Goal: Communication & Community: Answer question/provide support

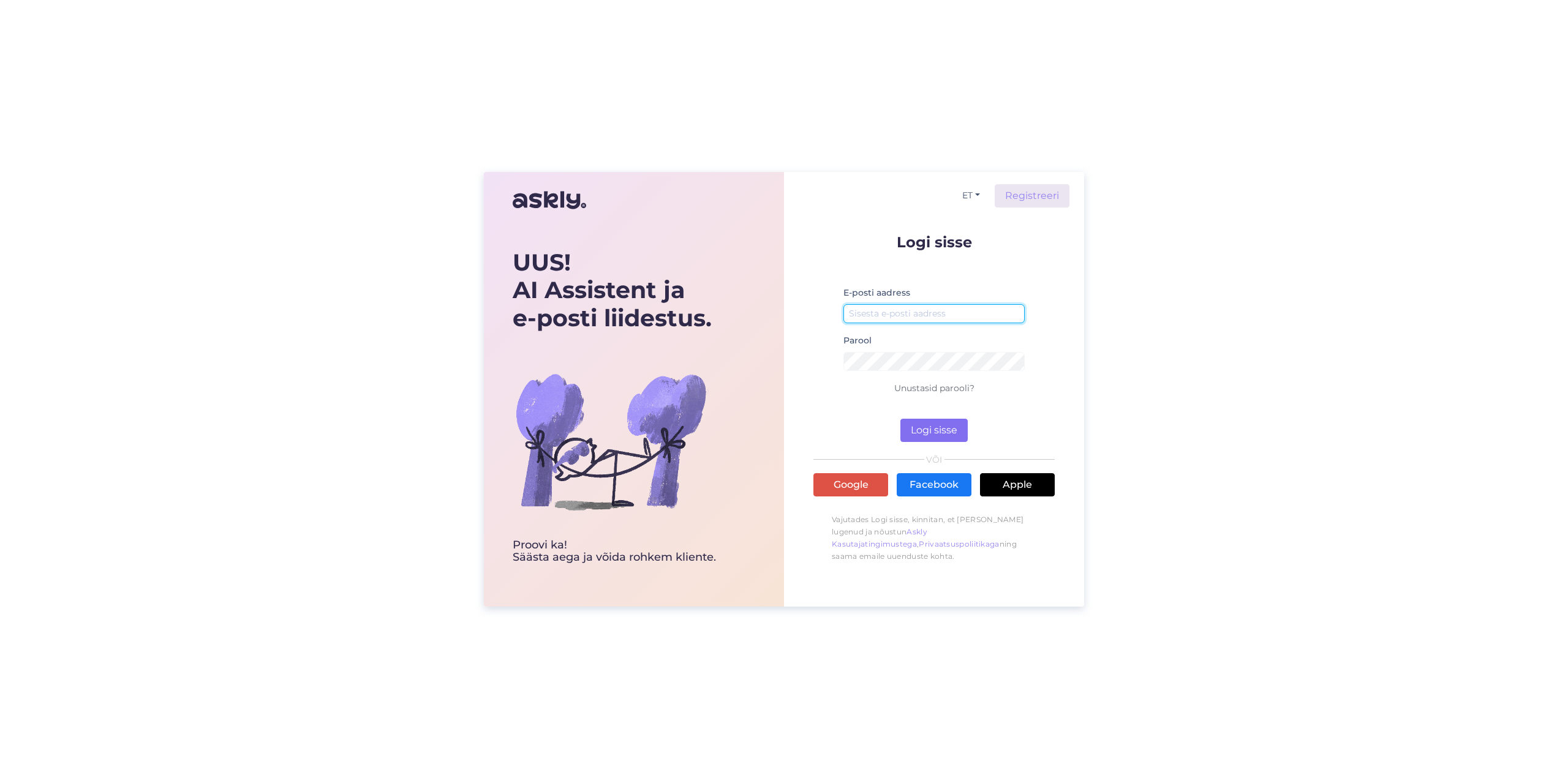
type input "[EMAIL_ADDRESS][DOMAIN_NAME]"
click at [935, 435] on button "Logi sisse" at bounding box center [934, 430] width 67 height 24
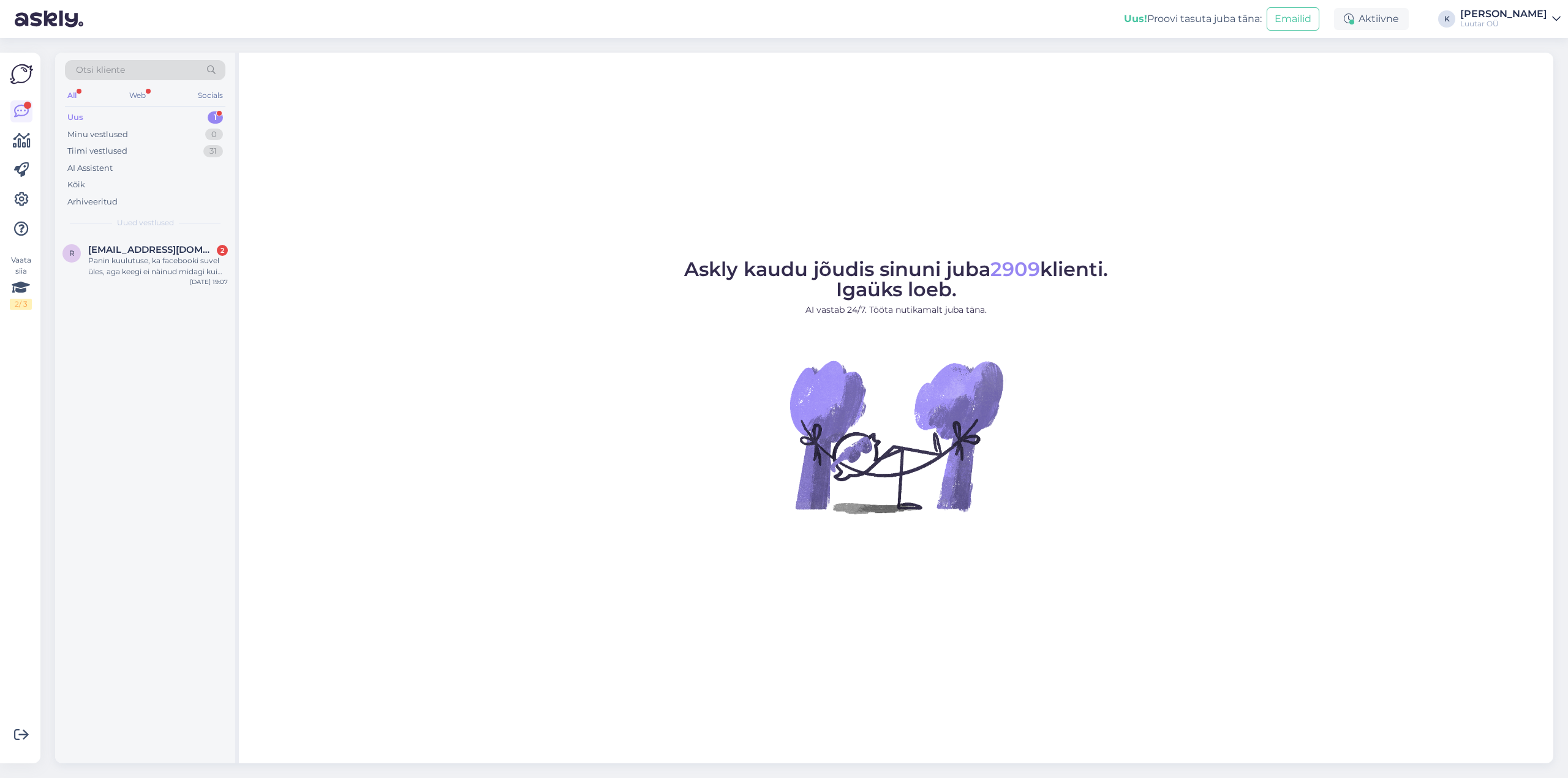
click at [82, 114] on div "Uus" at bounding box center [75, 117] width 16 height 12
click at [123, 260] on div "Panin kuulutuse, ka facebooki suvel üles, aga keegi ei näinud midagi kui varast…" at bounding box center [158, 266] width 140 height 22
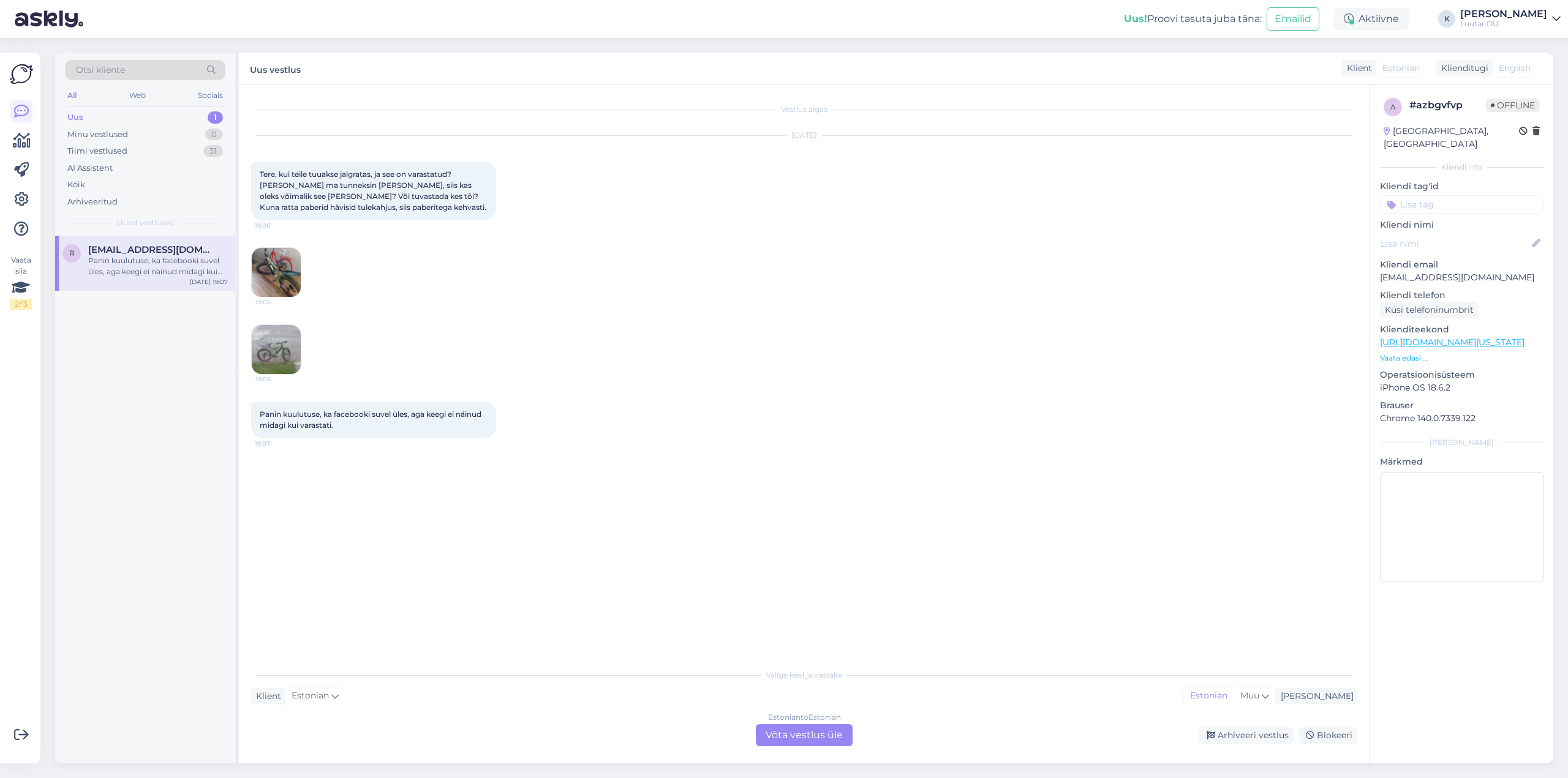
click at [283, 265] on img at bounding box center [276, 272] width 49 height 49
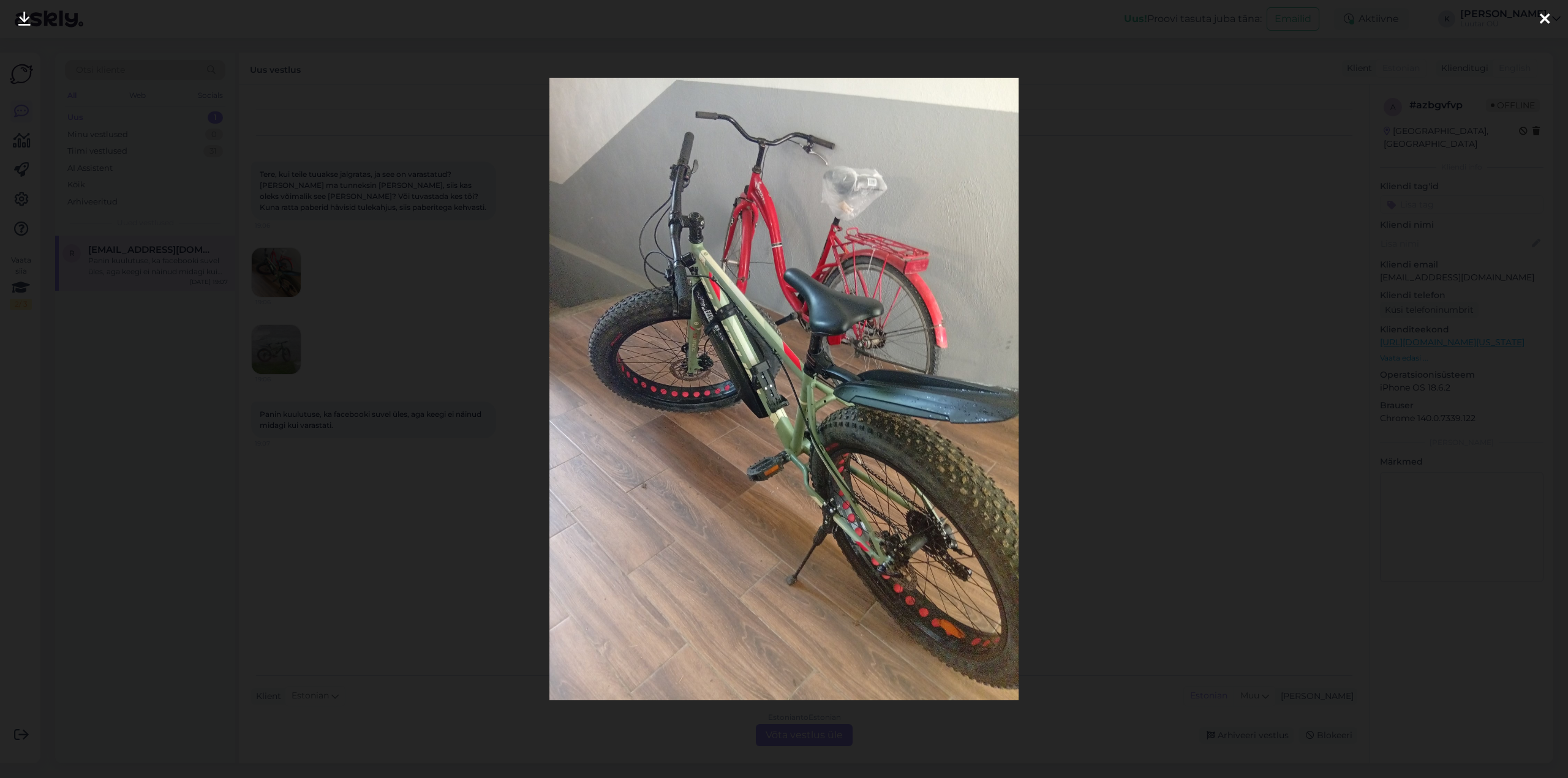
click at [1547, 20] on icon at bounding box center [1544, 19] width 10 height 16
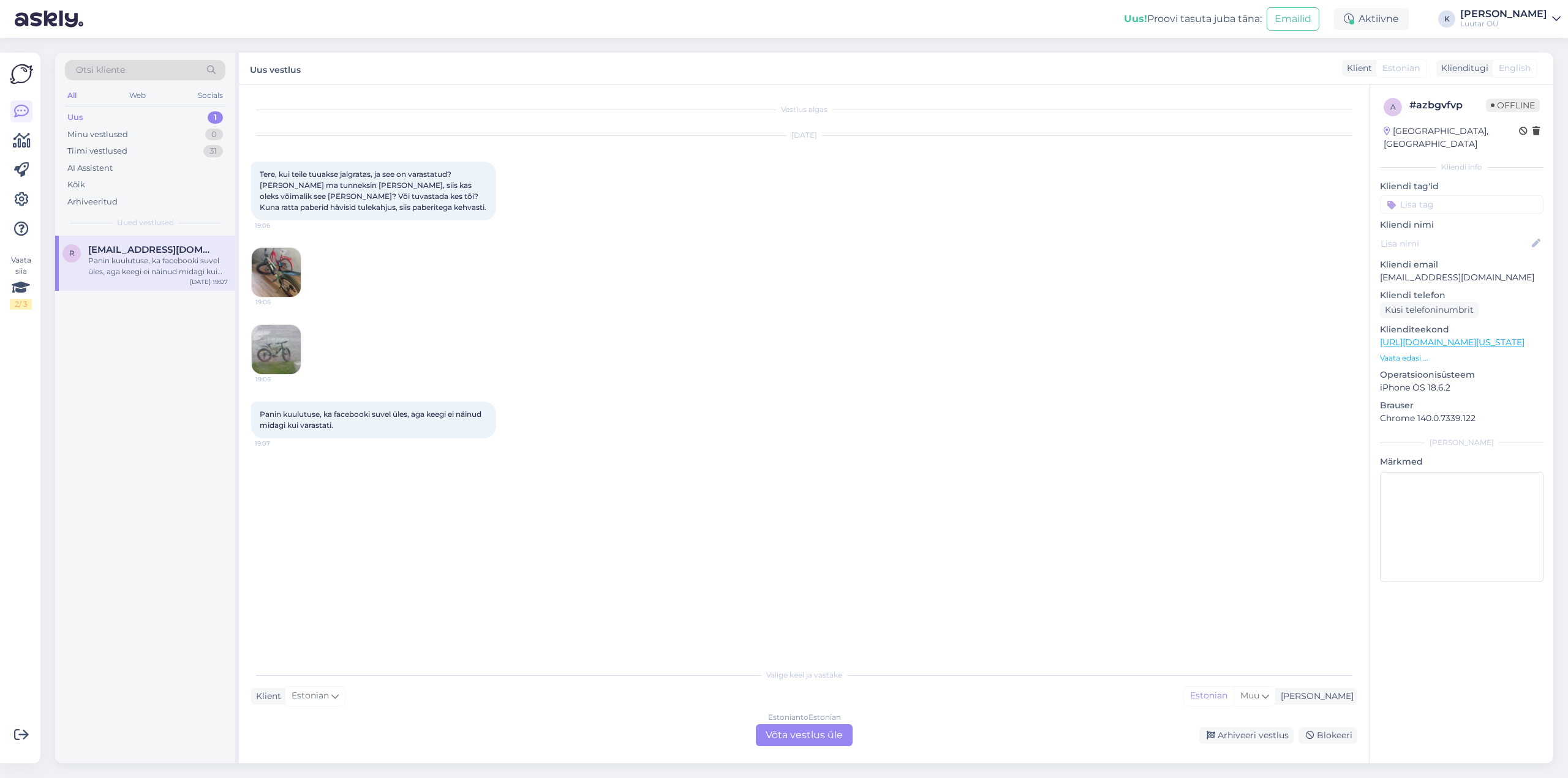
click at [282, 339] on img at bounding box center [276, 349] width 49 height 49
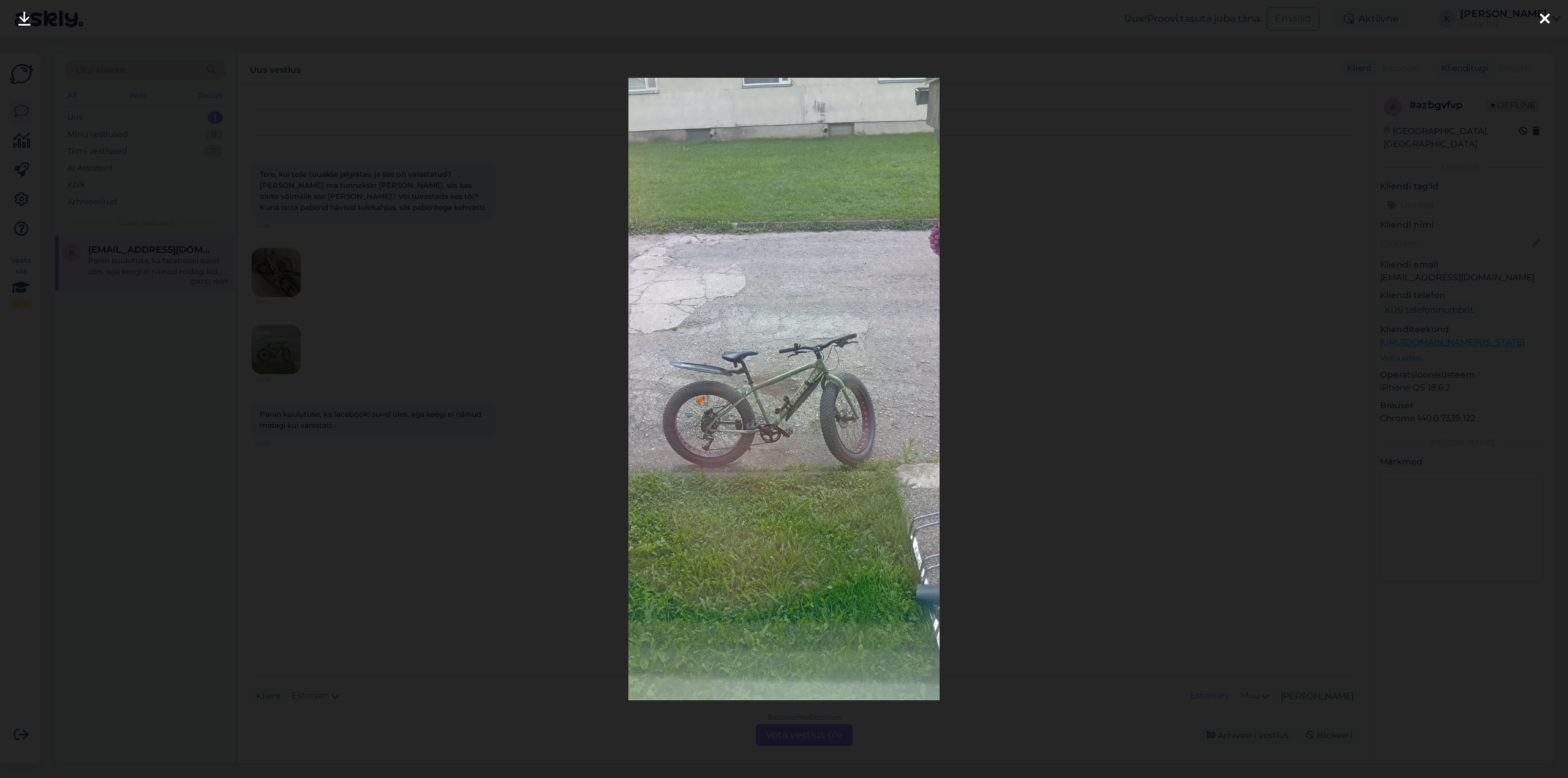
click at [1542, 20] on icon at bounding box center [1544, 19] width 10 height 16
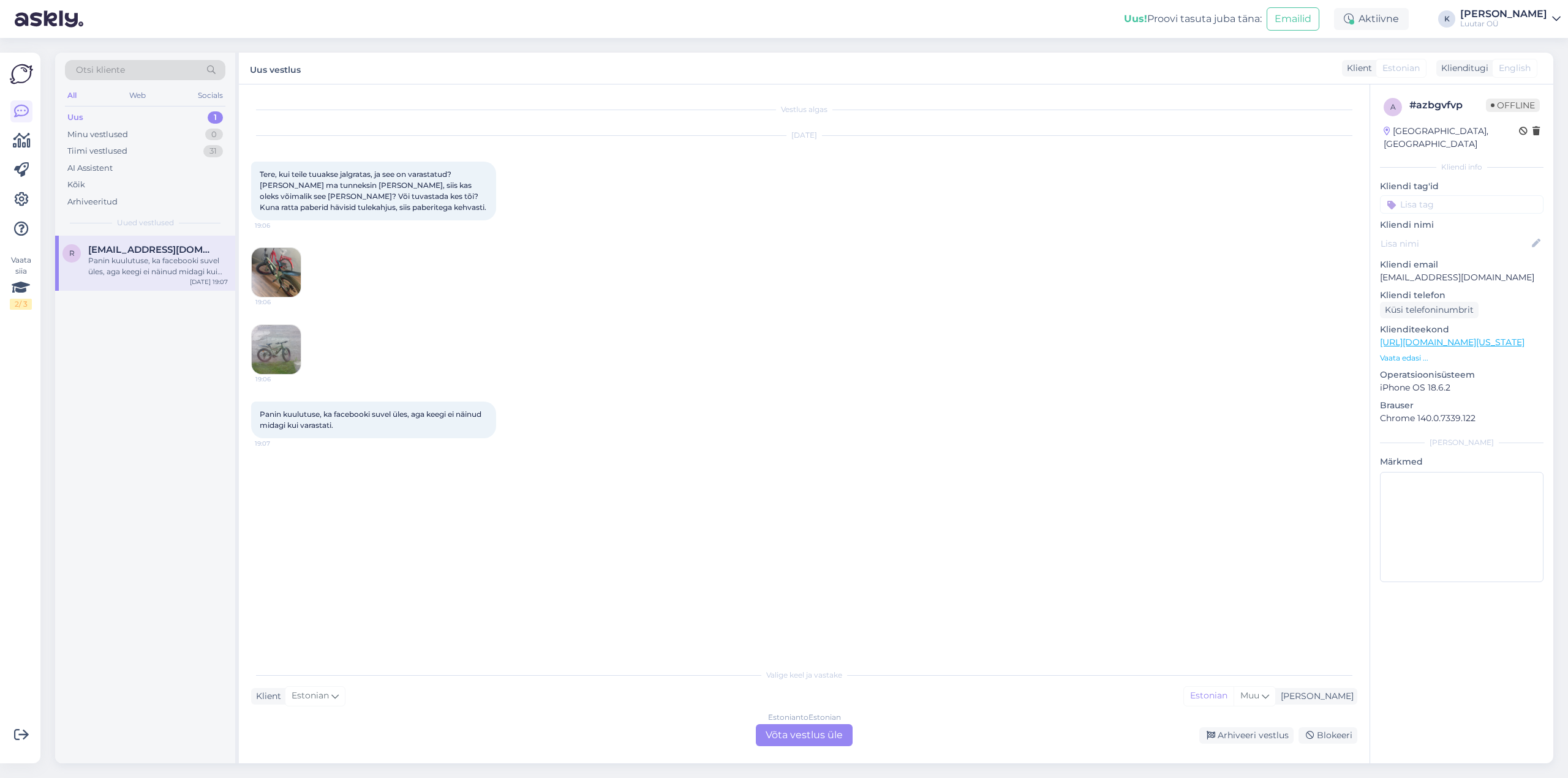
click at [797, 736] on div "Estonian to Estonian Võta vestlus üle" at bounding box center [803, 735] width 97 height 22
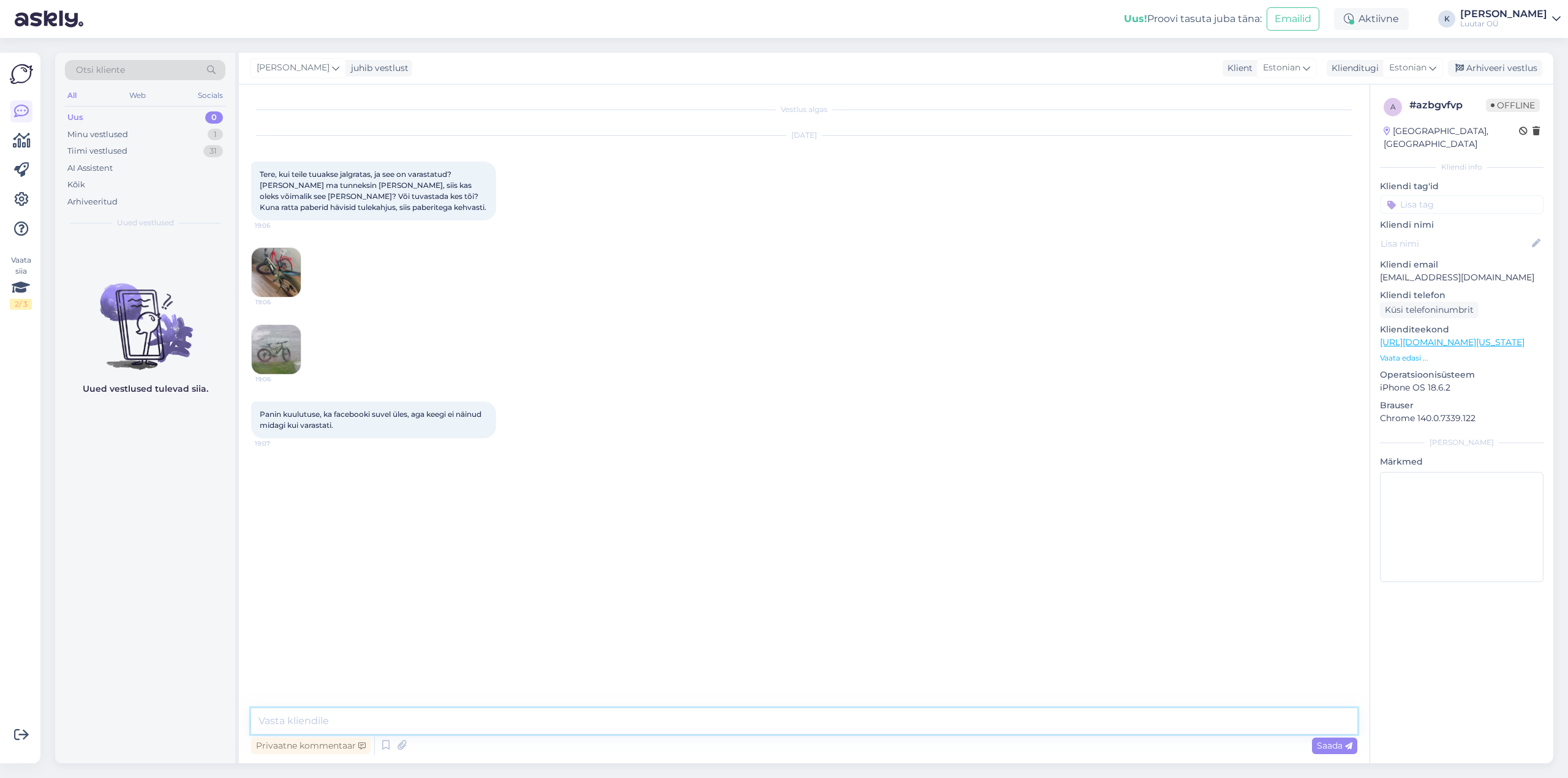
click at [712, 721] on textarea at bounding box center [804, 722] width 1106 height 26
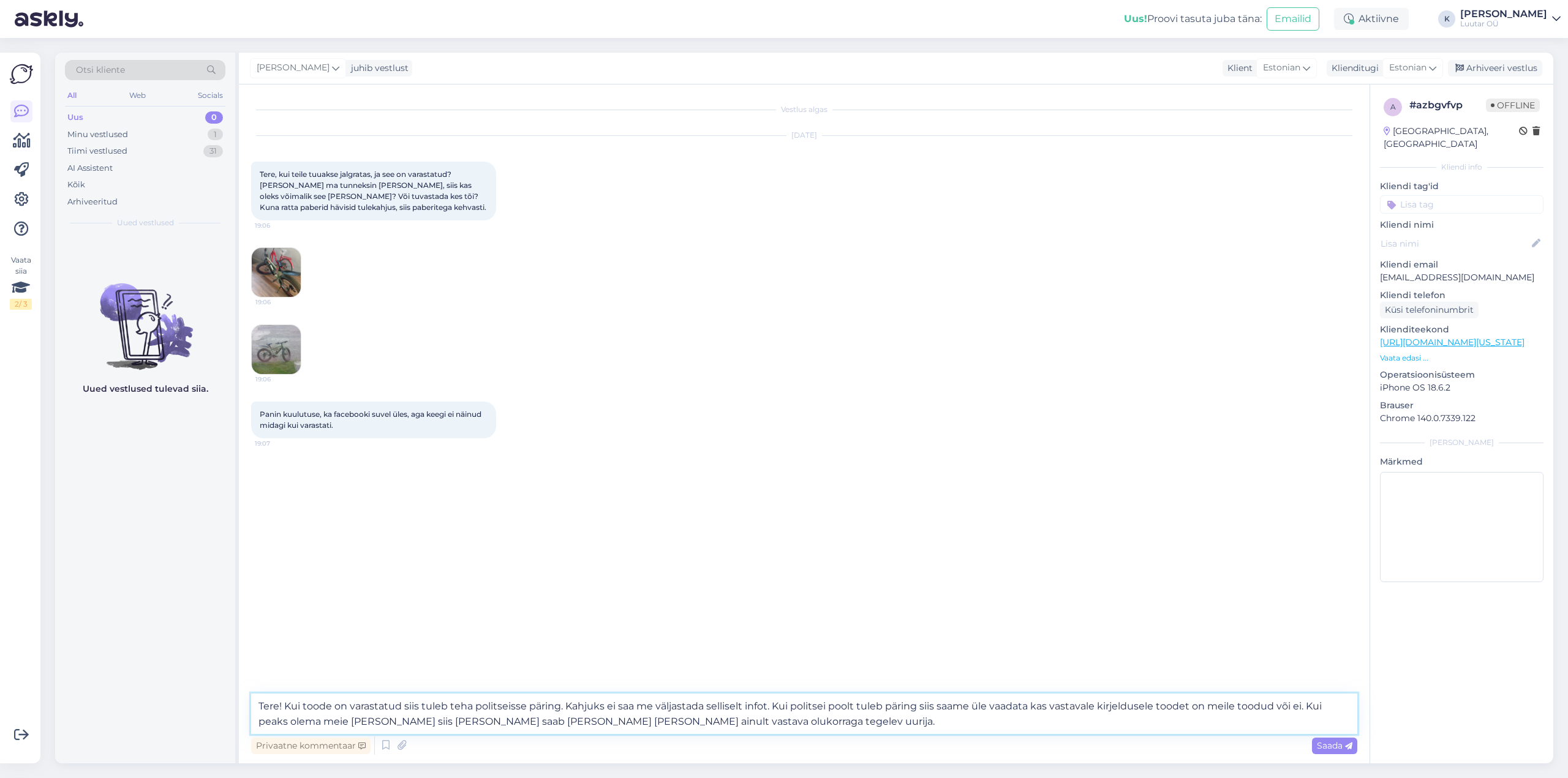
type textarea "Tere! Kui toode on varastatud siis tuleb teha politseisse päring. Kahjuks ei sa…"
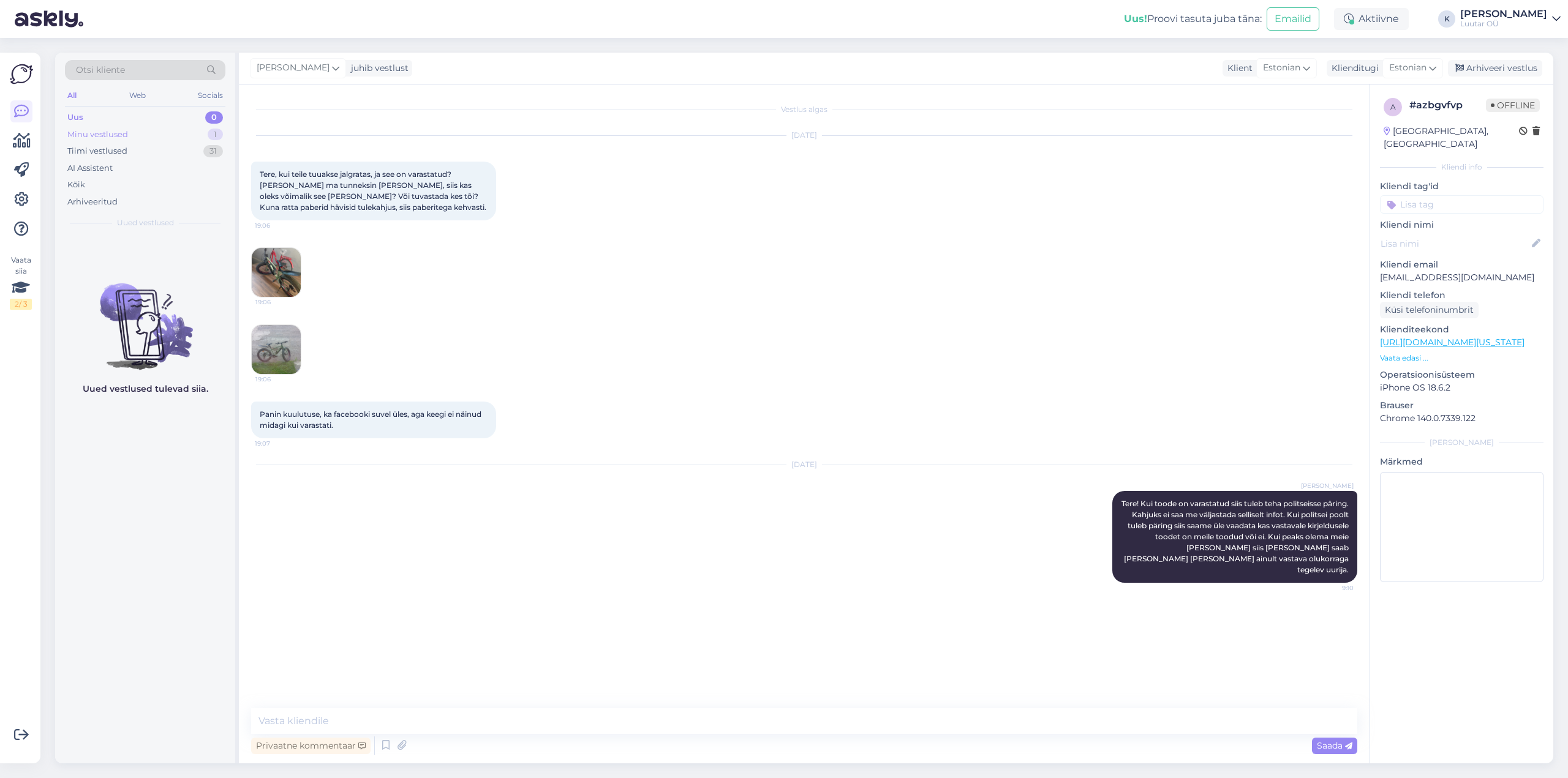
click at [108, 131] on div "Minu vestlused" at bounding box center [97, 135] width 60 height 12
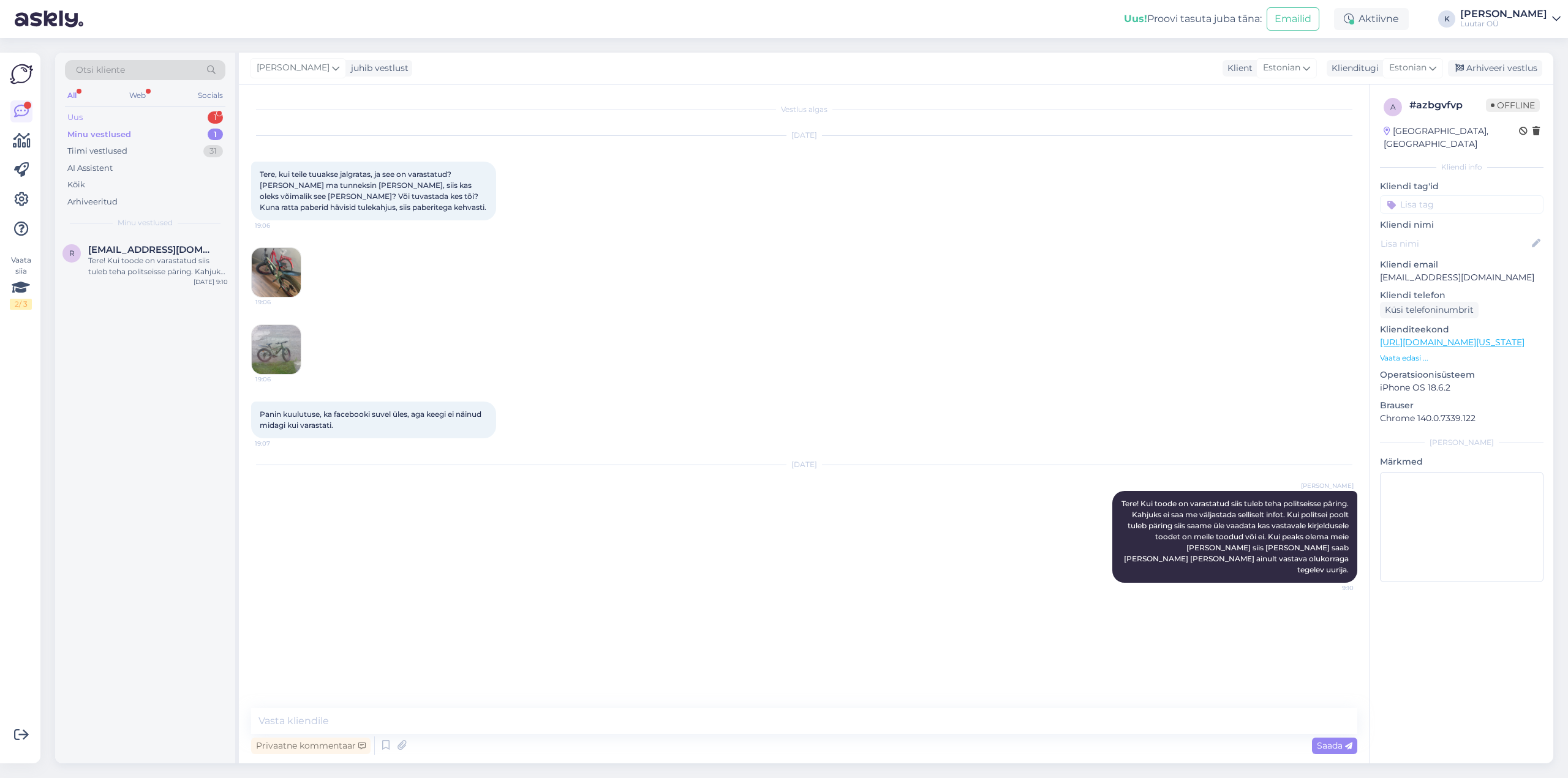
click at [71, 110] on div "Uus 1" at bounding box center [145, 117] width 160 height 17
click at [126, 244] on span "#pkhgimtz" at bounding box center [114, 249] width 52 height 11
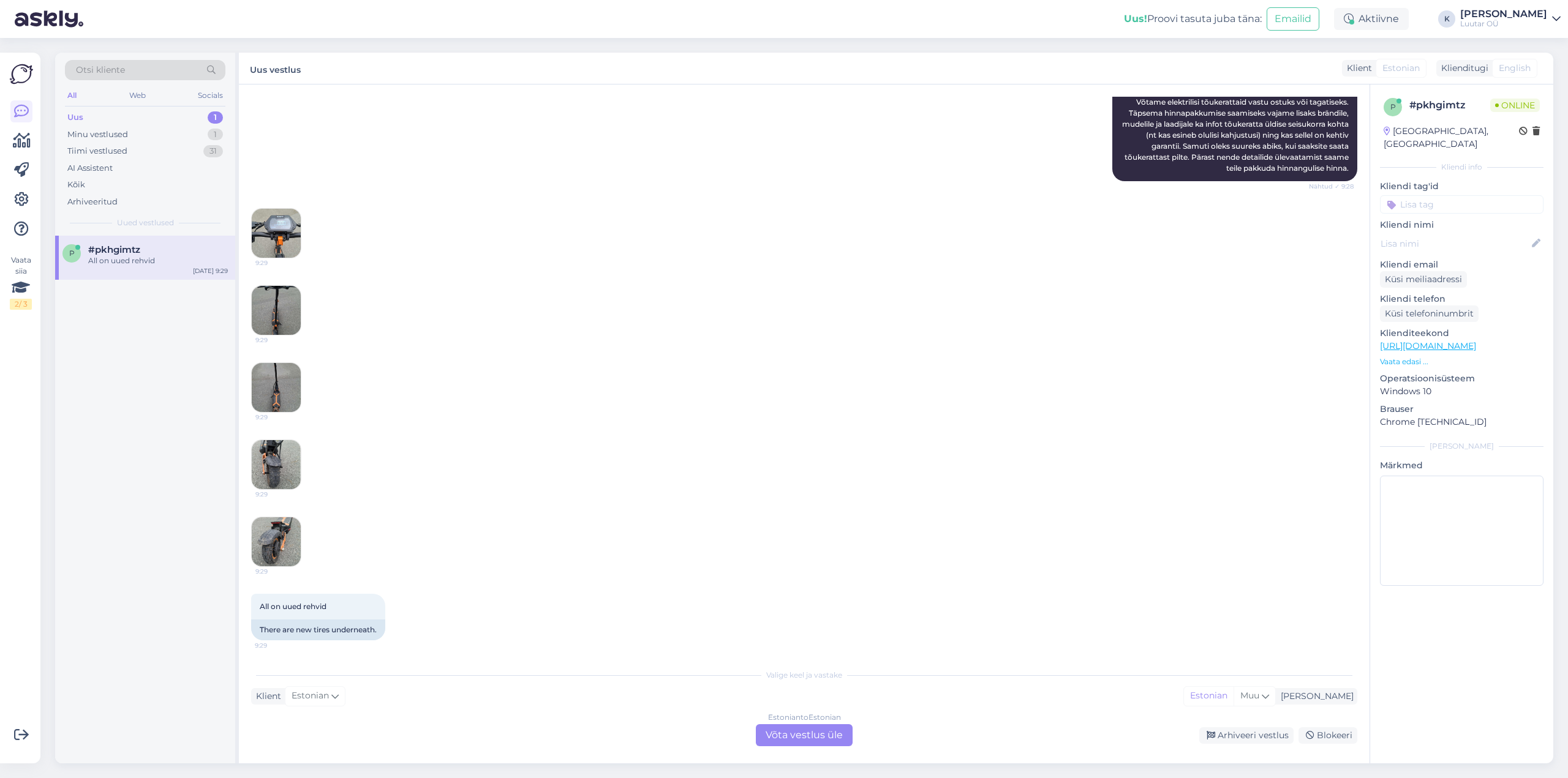
scroll to position [192, 0]
click at [799, 734] on div "Estonian to Estonian Võta vestlus üle" at bounding box center [803, 735] width 97 height 22
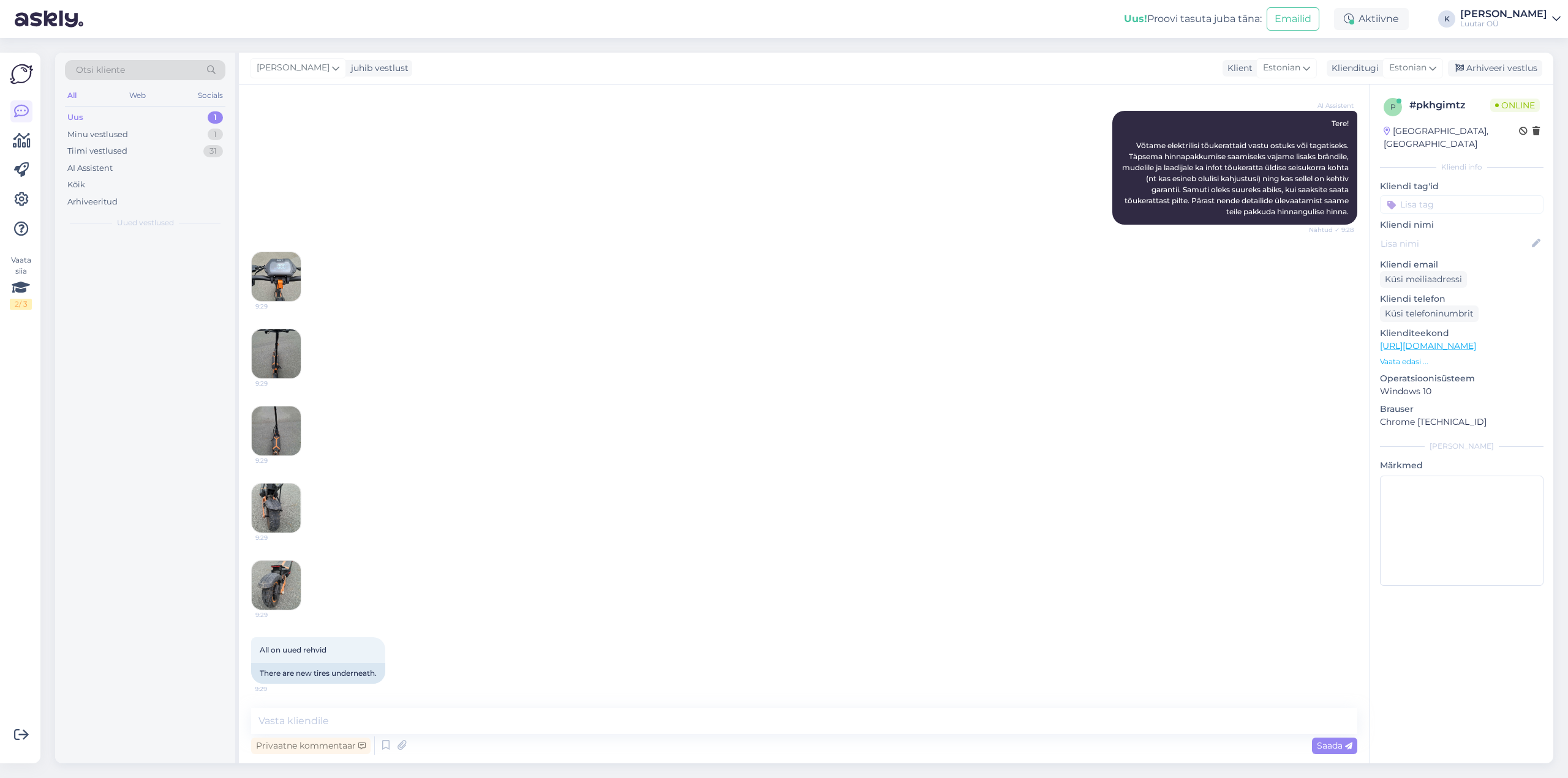
scroll to position [146, 0]
click at [746, 723] on textarea at bounding box center [804, 722] width 1106 height 26
type textarea "Tere!"
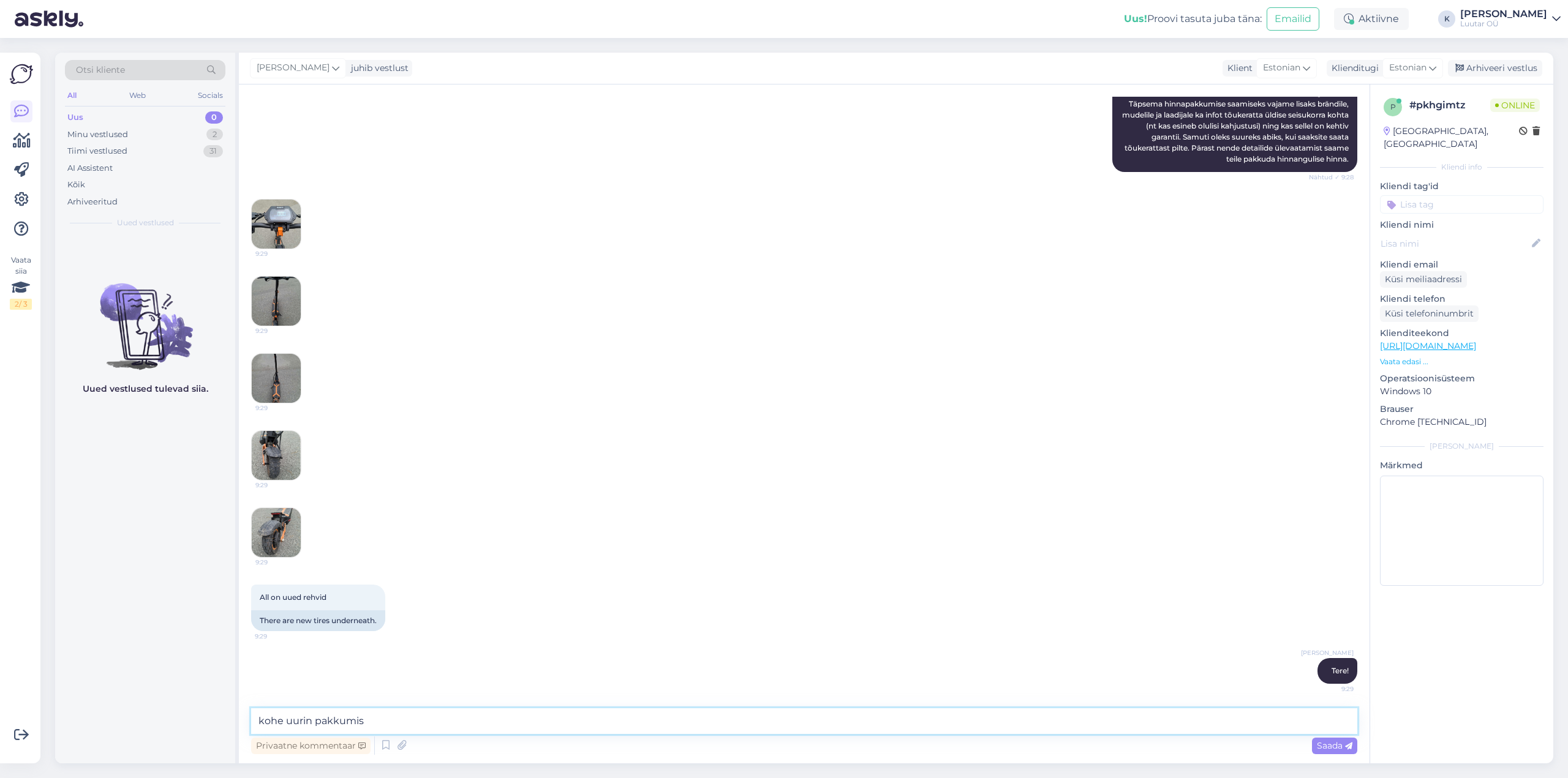
type textarea "kohe uurin pakkumist"
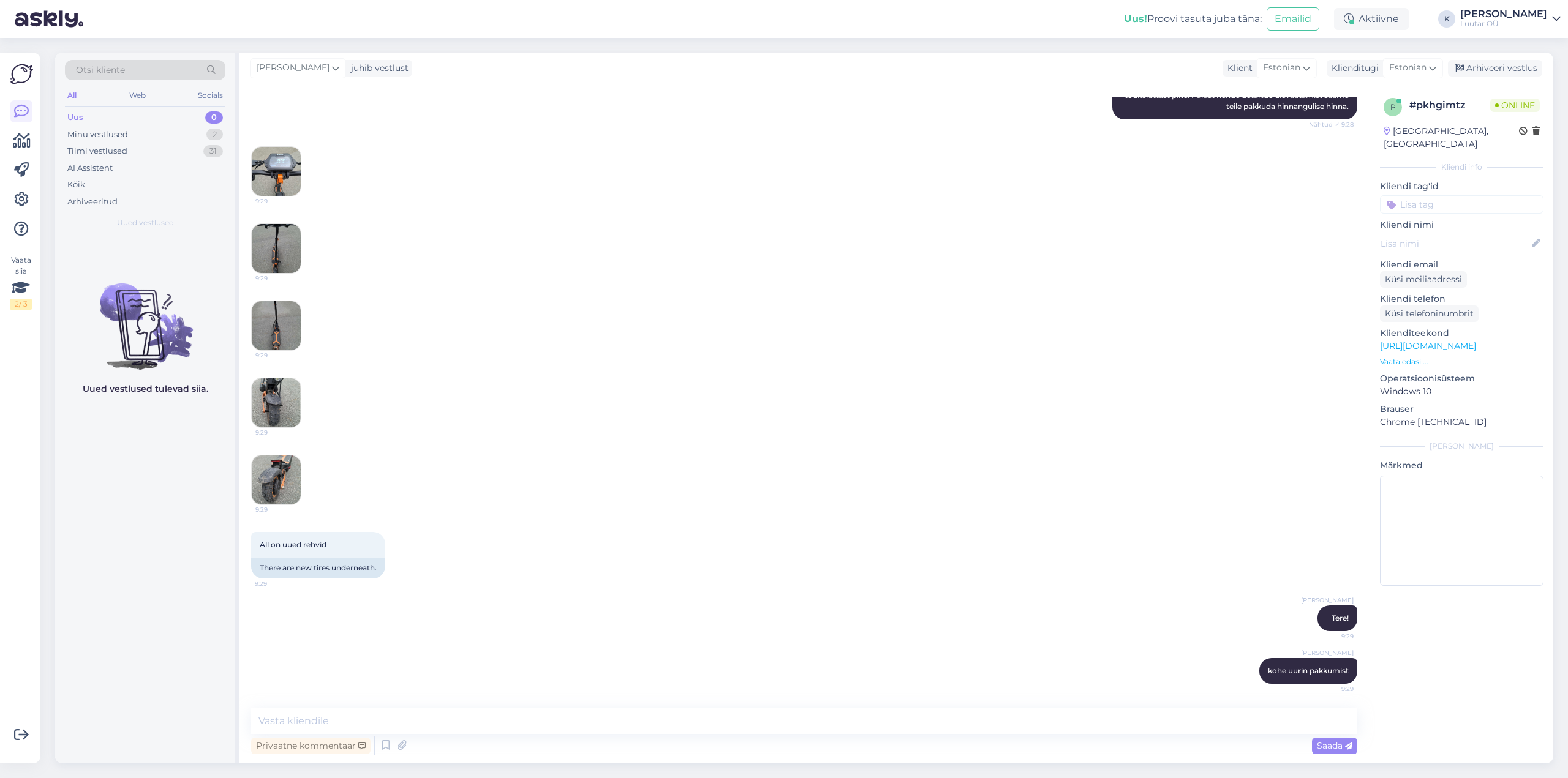
click at [281, 177] on img at bounding box center [276, 172] width 49 height 49
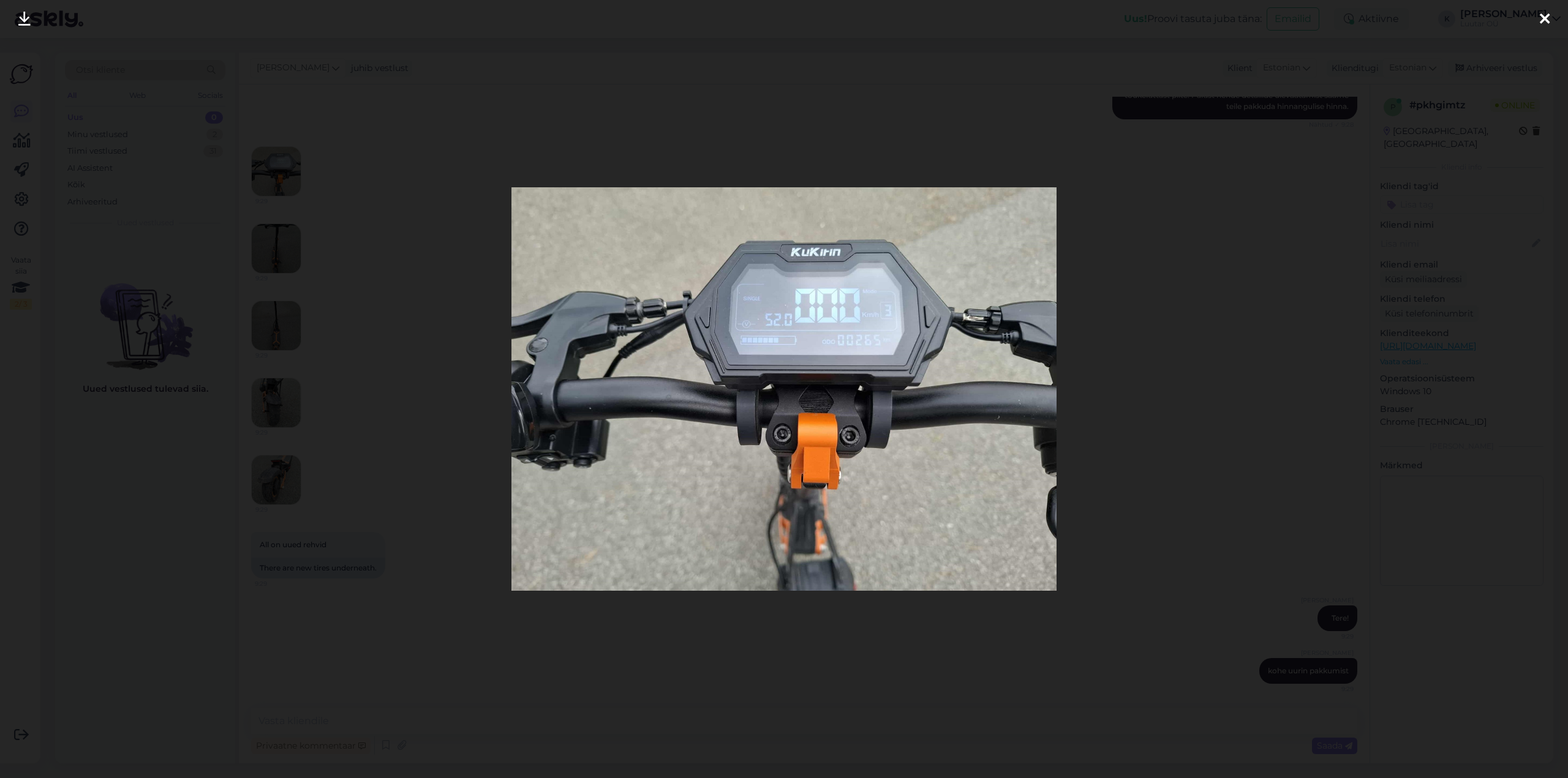
click at [21, 17] on icon at bounding box center [24, 19] width 12 height 16
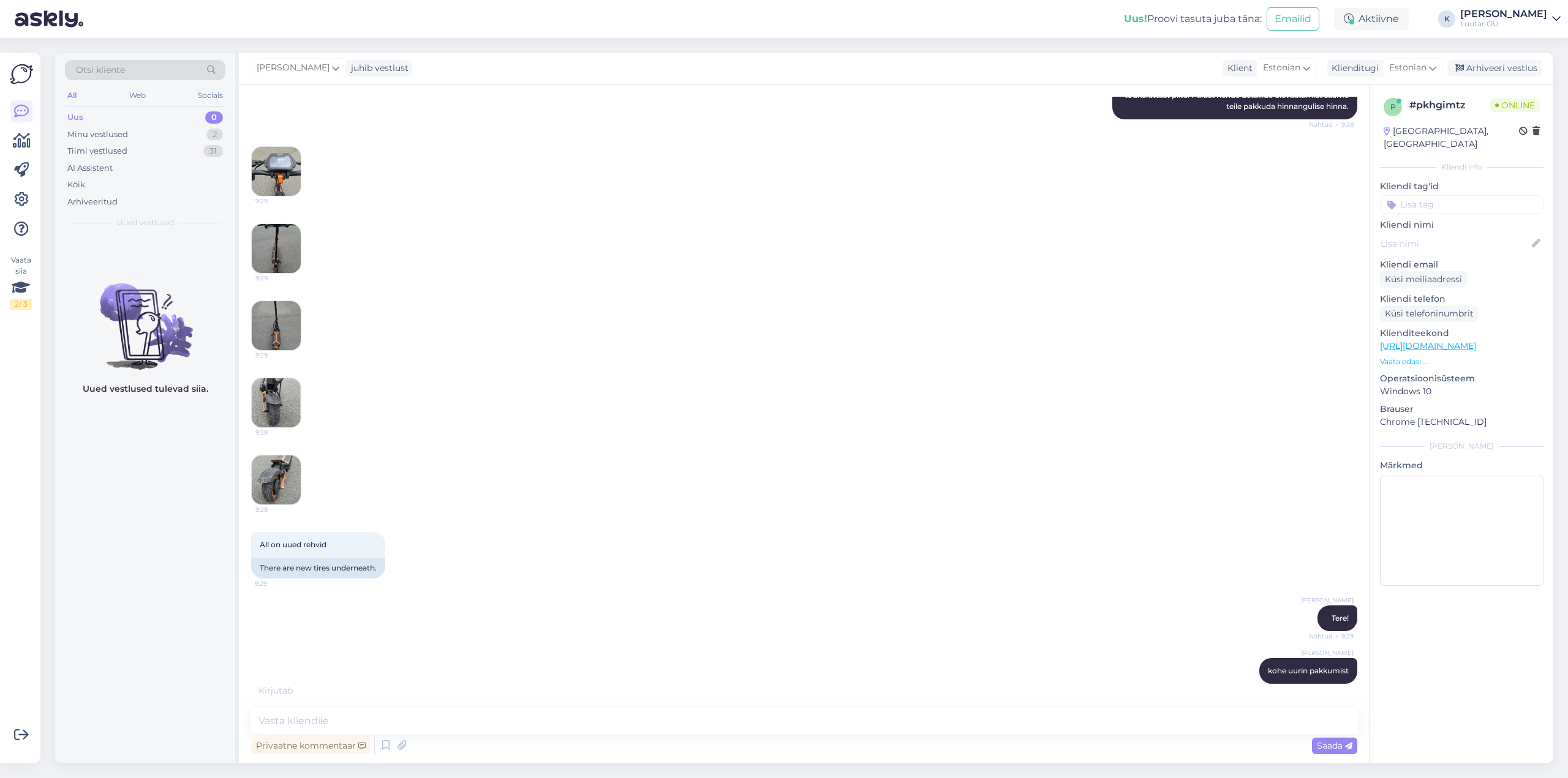
click at [276, 249] on img at bounding box center [276, 249] width 49 height 49
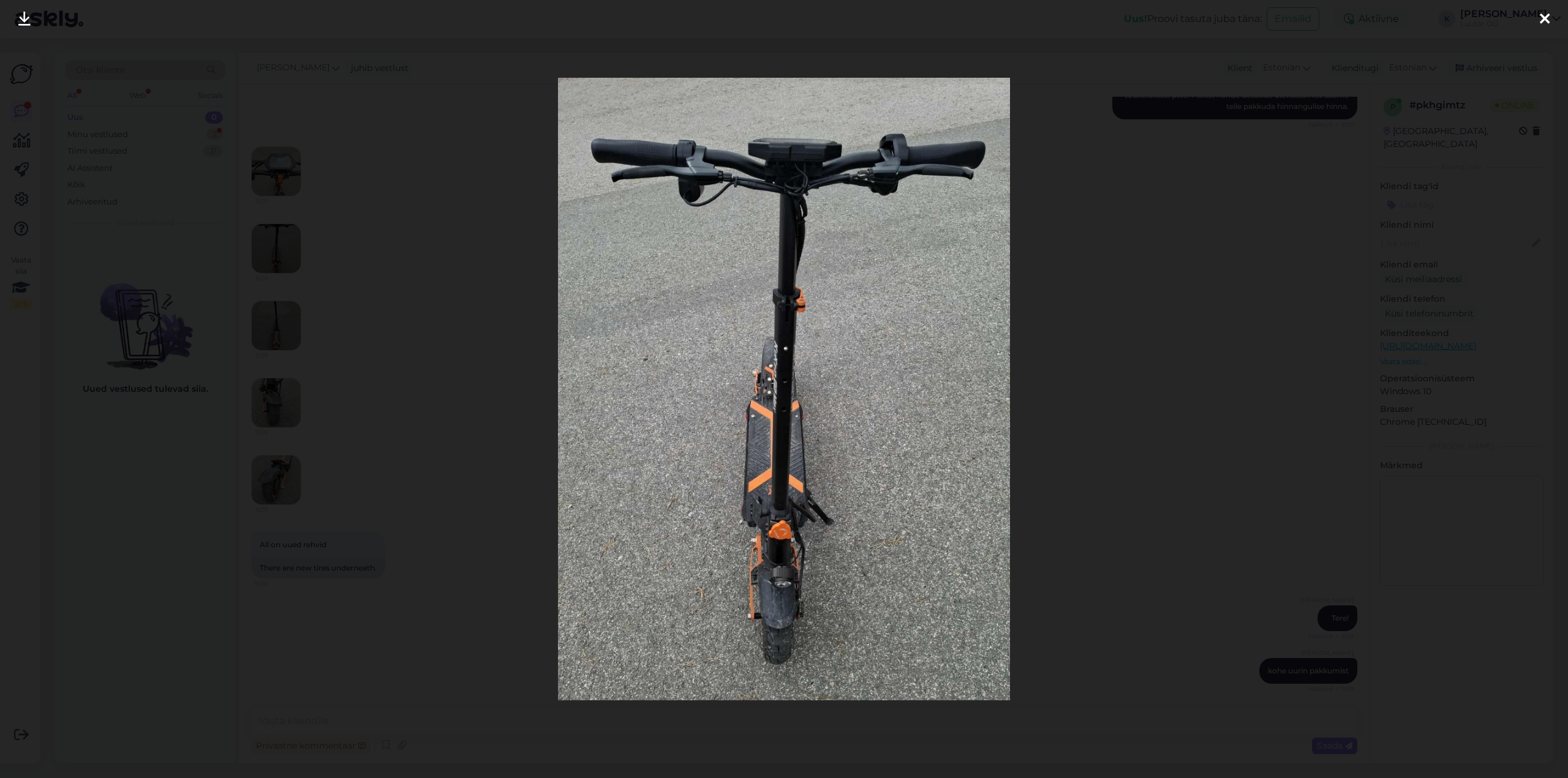
scroll to position [304, 0]
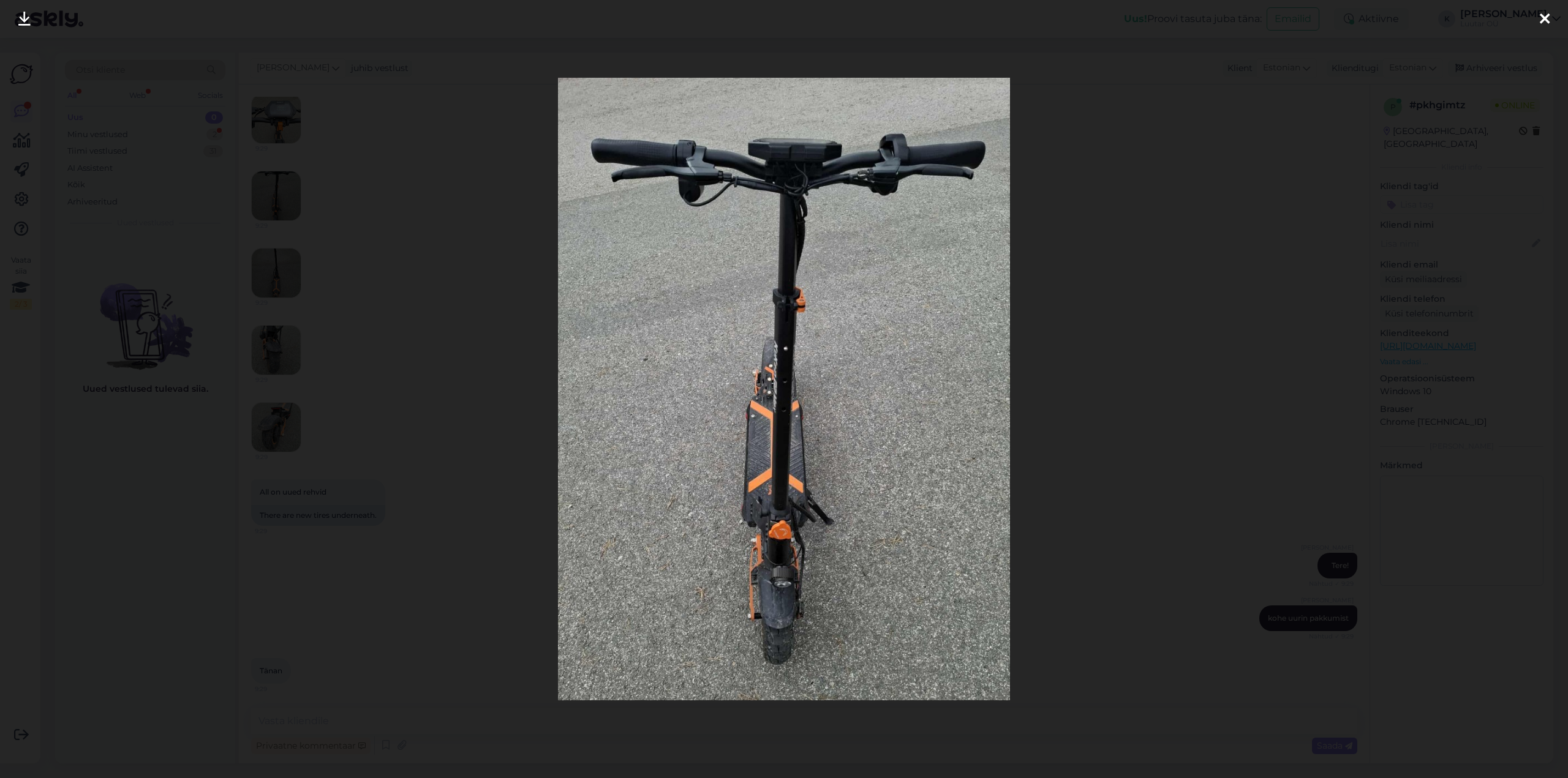
drag, startPoint x: 18, startPoint y: 19, endPoint x: 31, endPoint y: 22, distance: 13.3
click at [20, 19] on icon at bounding box center [24, 19] width 12 height 16
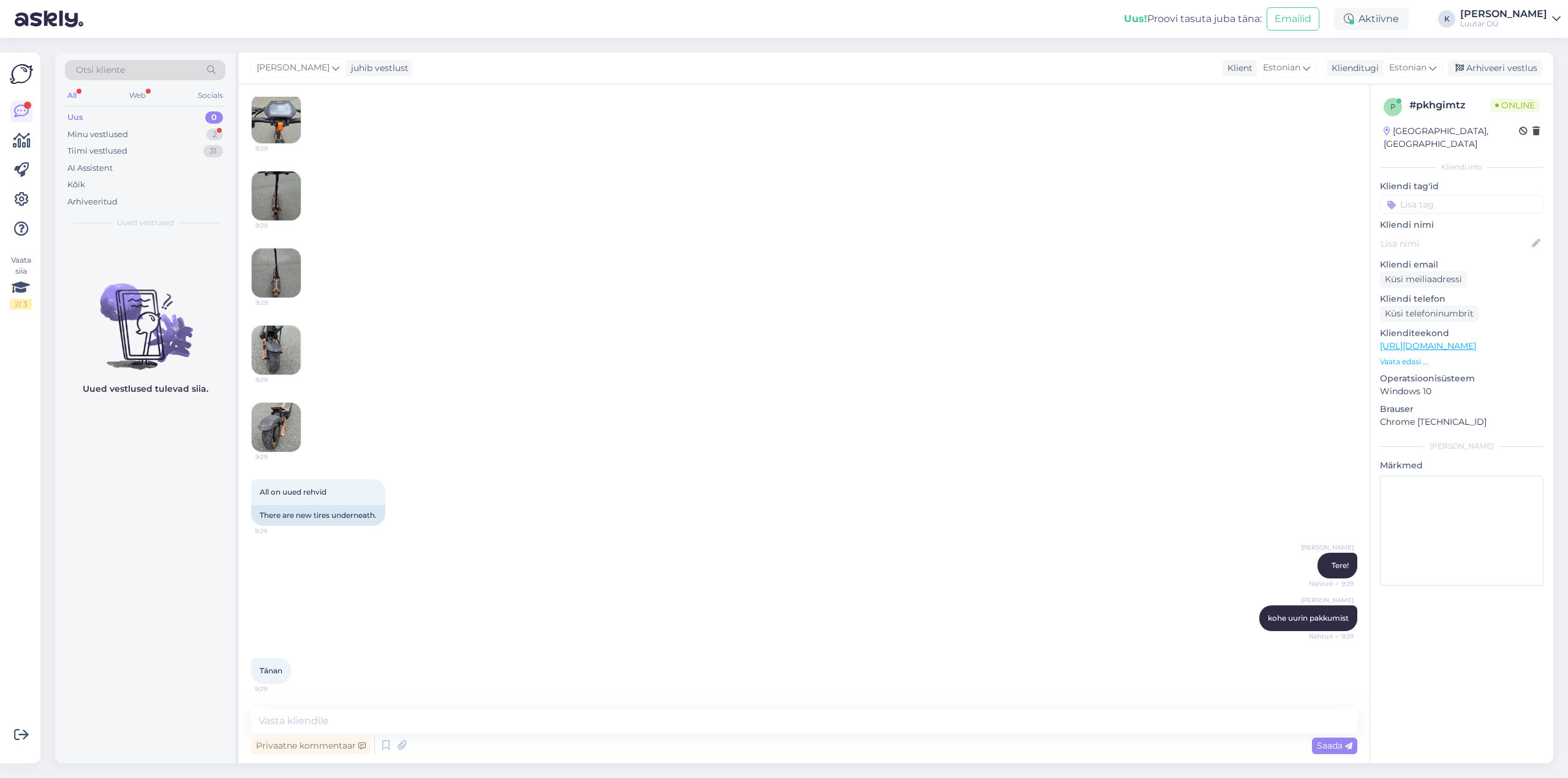
click at [276, 271] on img at bounding box center [276, 273] width 49 height 49
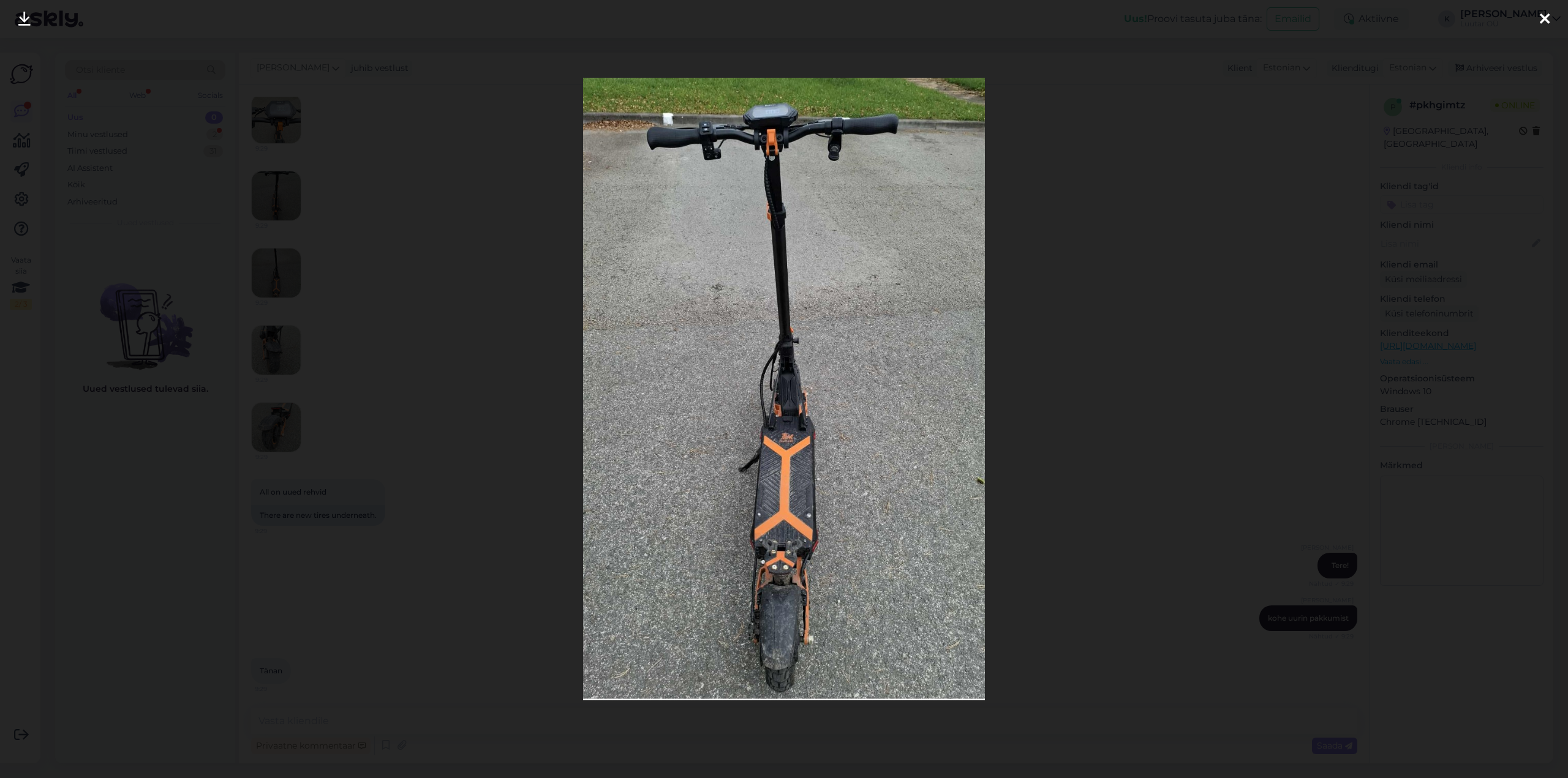
click at [24, 17] on icon at bounding box center [24, 19] width 12 height 16
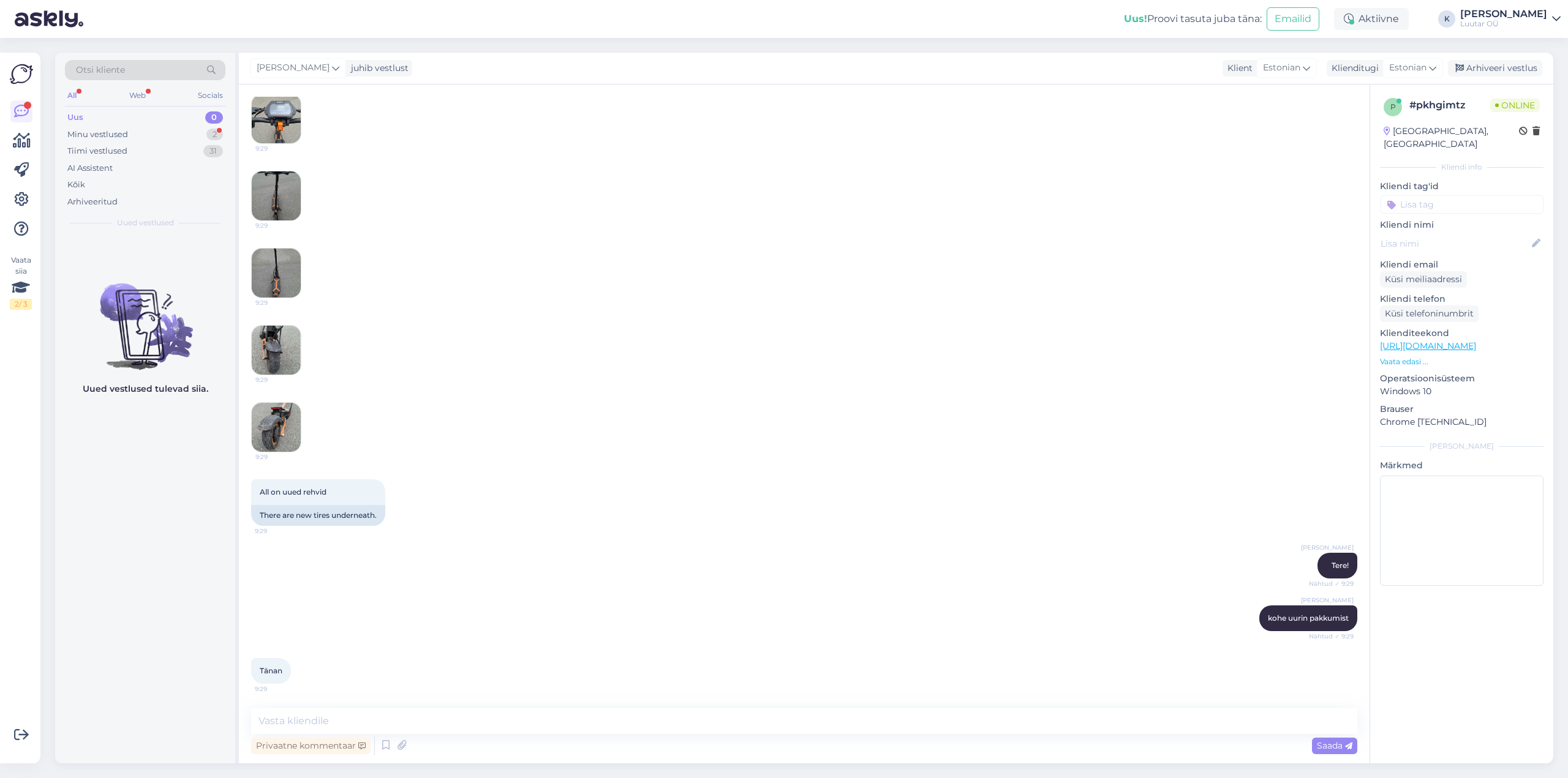
click at [277, 347] on img at bounding box center [276, 350] width 49 height 49
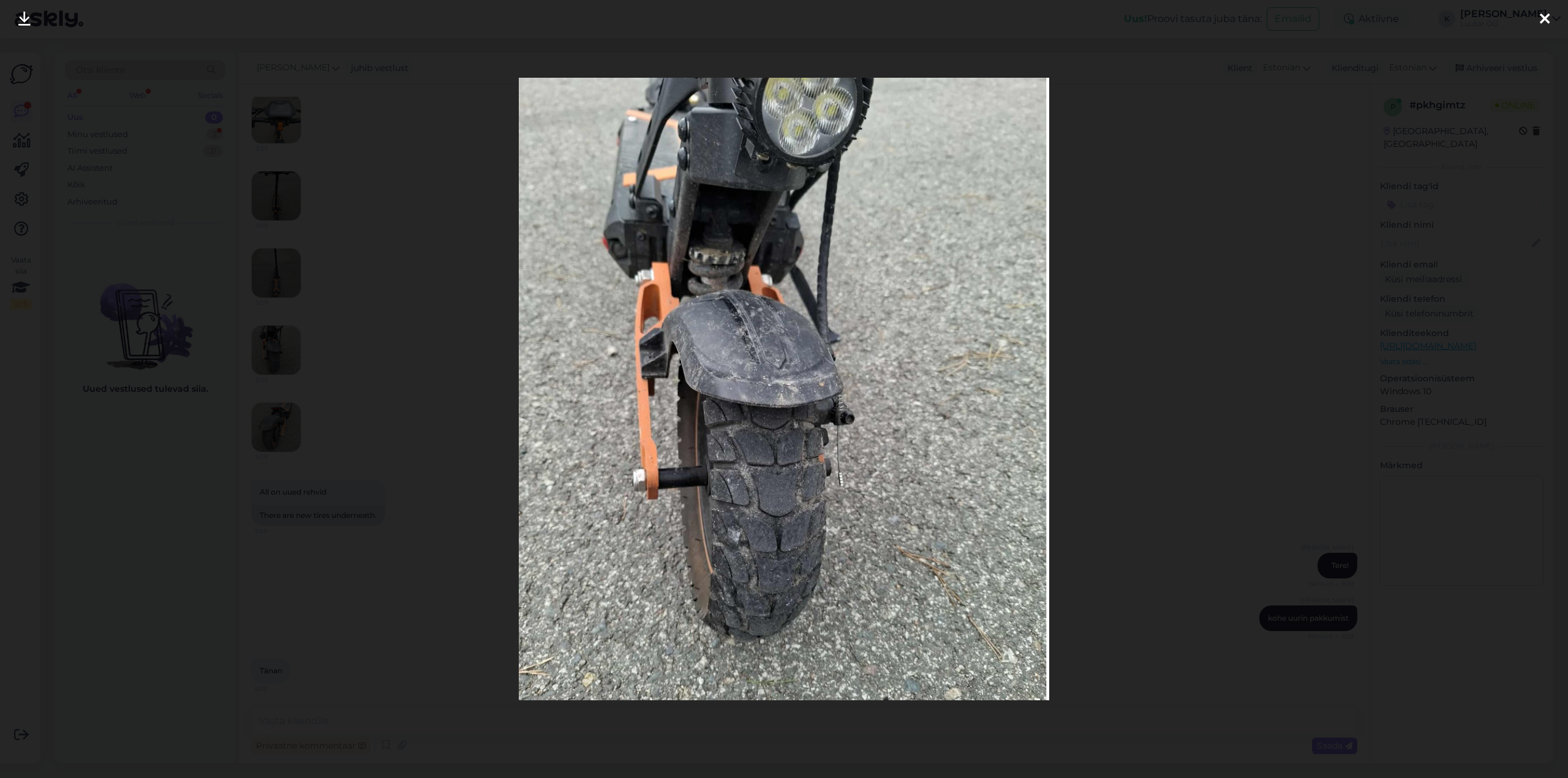
click at [22, 21] on icon at bounding box center [24, 19] width 12 height 16
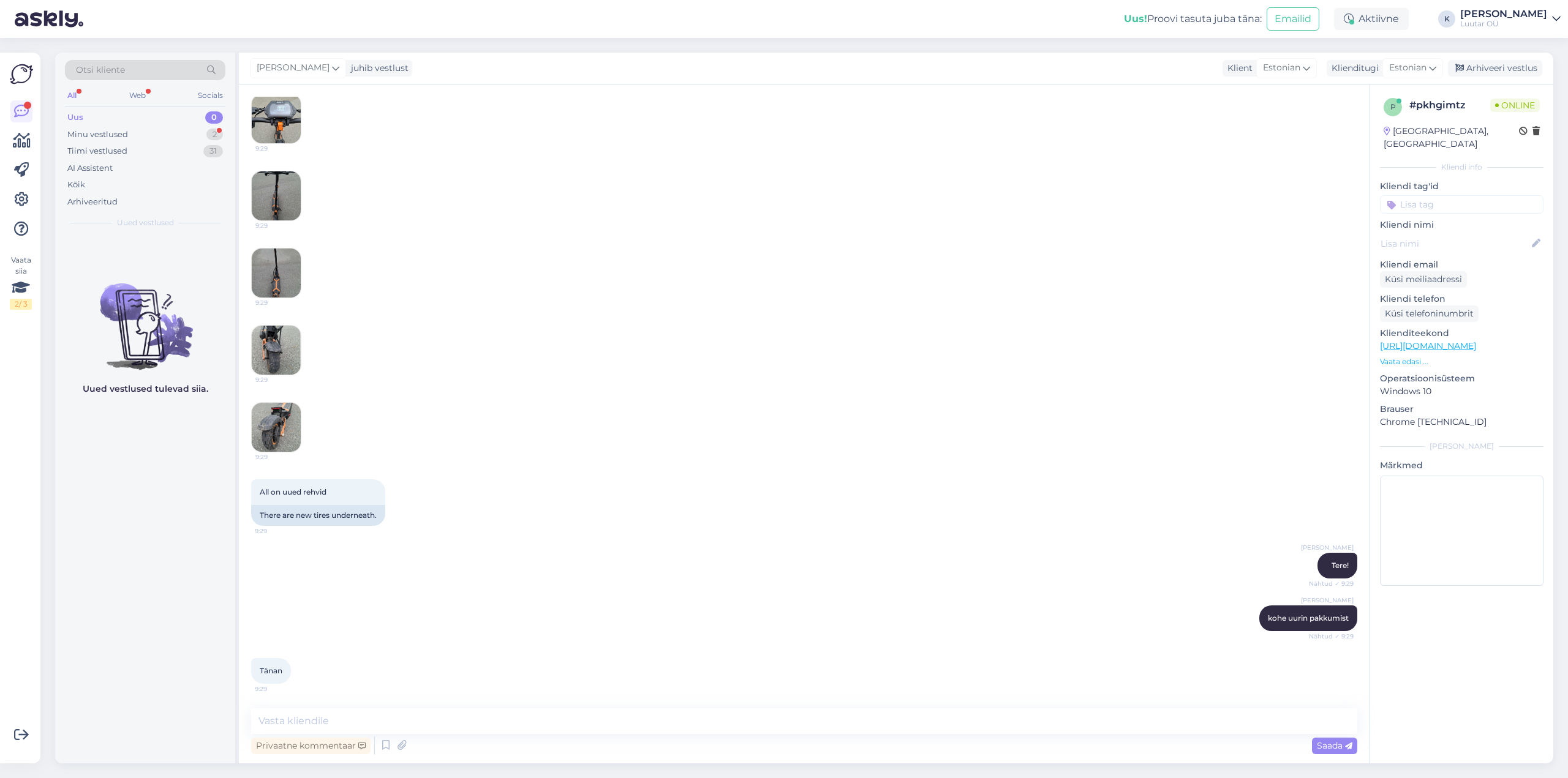
click at [273, 424] on img at bounding box center [276, 427] width 49 height 49
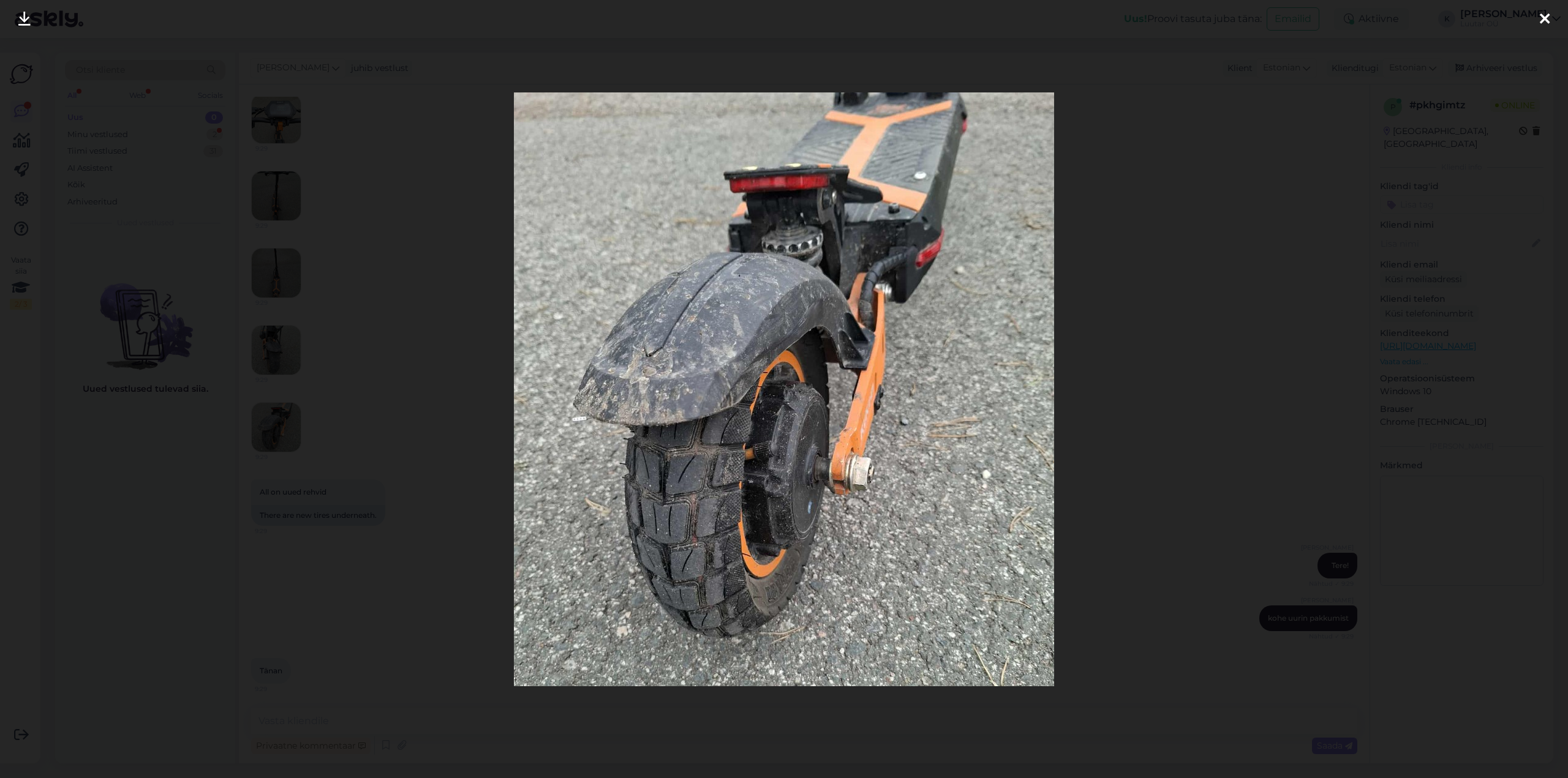
click at [18, 20] on icon at bounding box center [24, 19] width 12 height 16
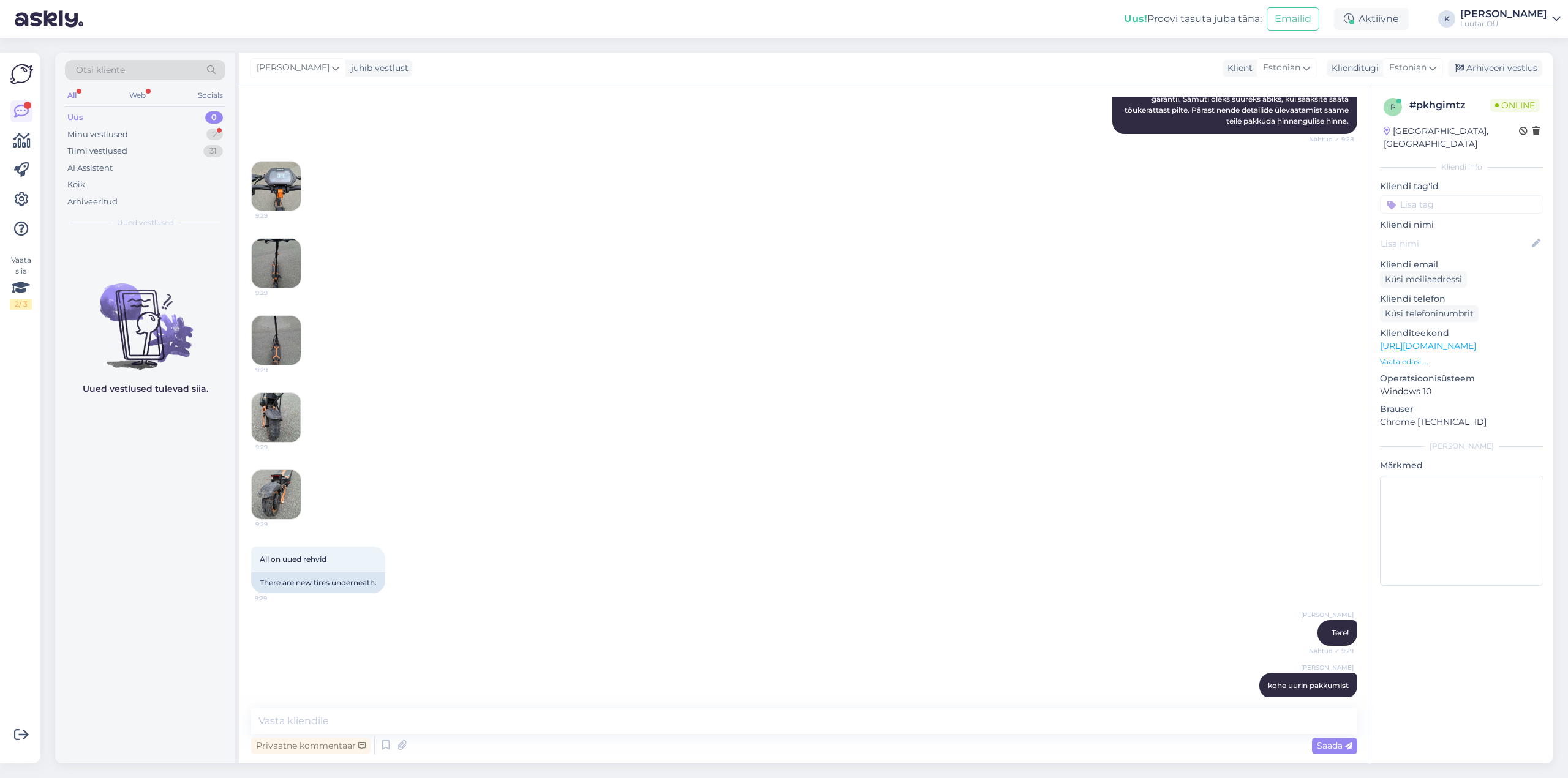
scroll to position [0, 0]
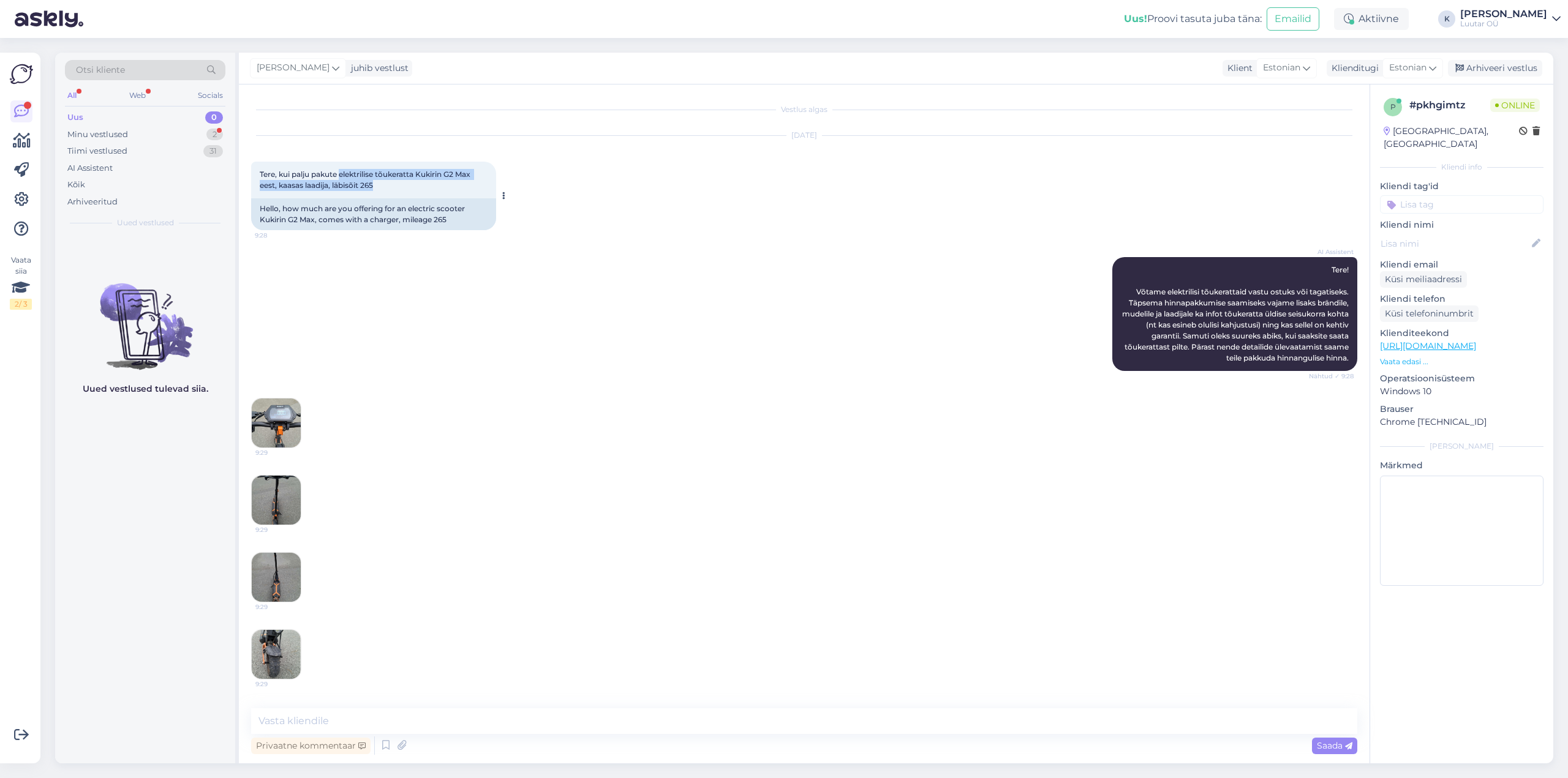
drag, startPoint x: 340, startPoint y: 172, endPoint x: 386, endPoint y: 186, distance: 48.1
click at [386, 186] on div "Tere, kui palju pakute elektrilise tõukeratta Kukirin G2 Max eest, kaasas laadi…" at bounding box center [373, 180] width 245 height 37
copy span "elektrilise tõukeratta Kukirin G2 Max eest, kaasas laadija, läbisõit 265"
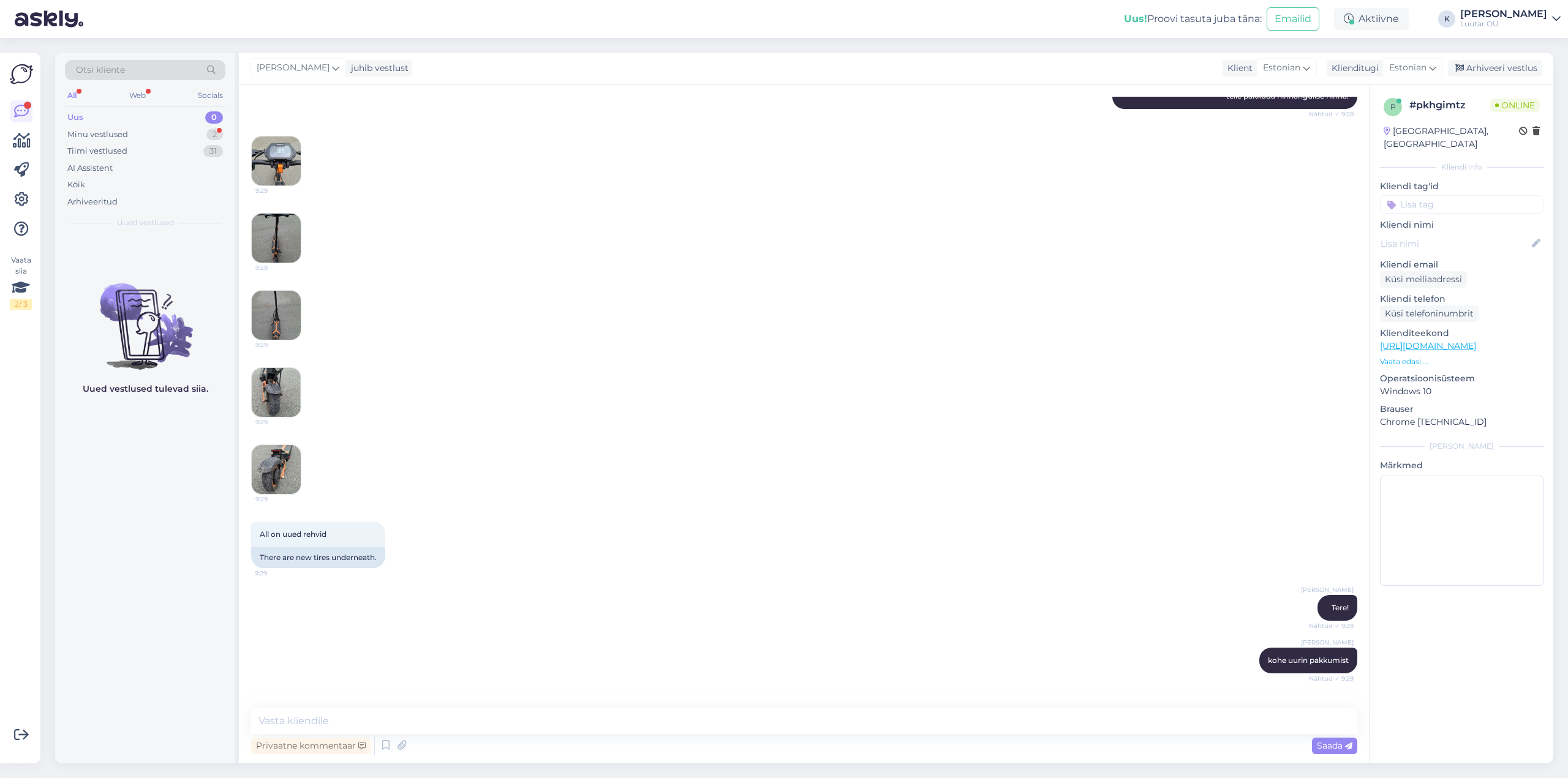
scroll to position [304, 0]
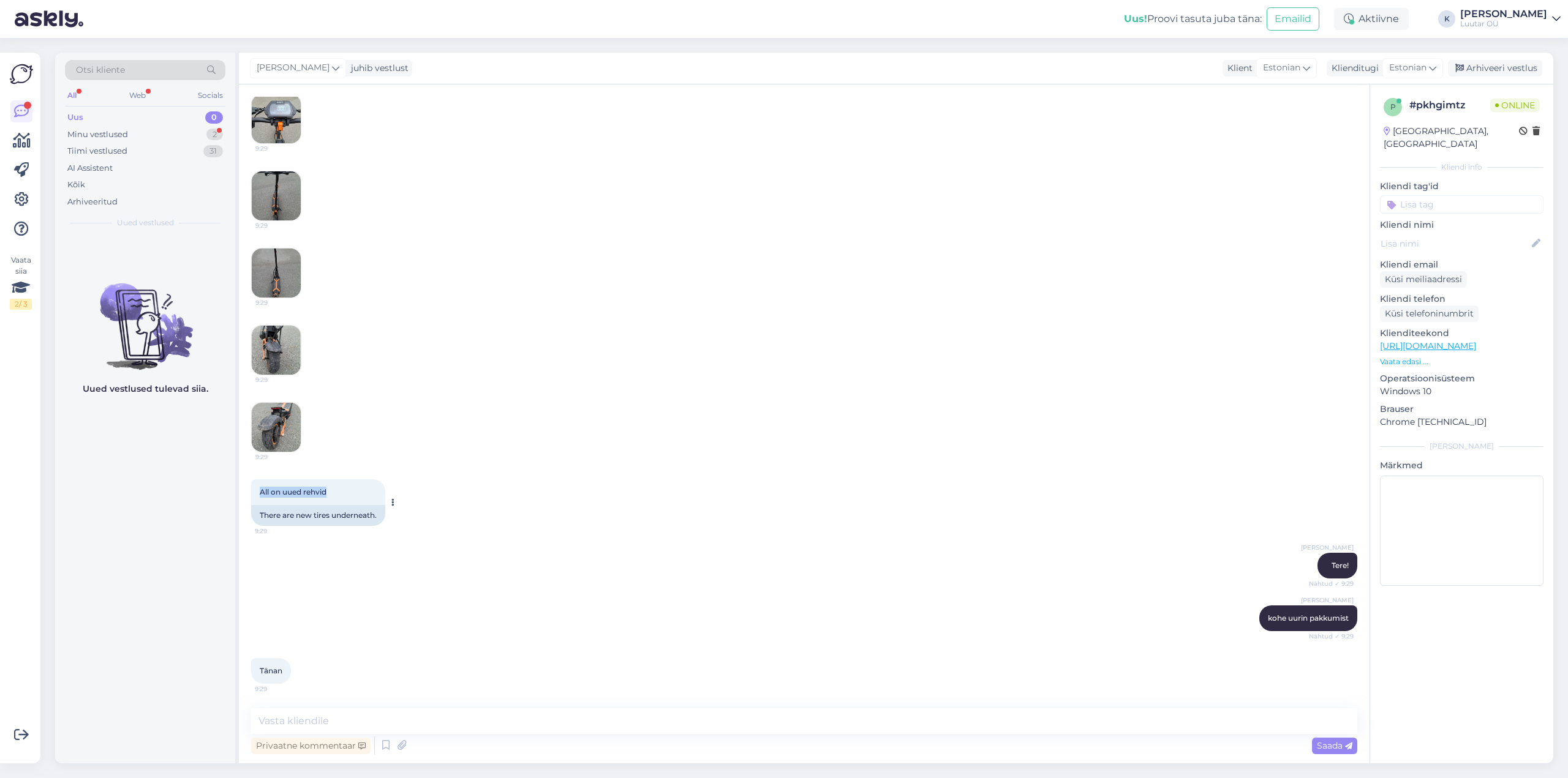
drag, startPoint x: 261, startPoint y: 489, endPoint x: 333, endPoint y: 494, distance: 72.2
click at [333, 494] on div "All on uued rehvid 9:29" at bounding box center [318, 492] width 134 height 26
copy span "All on uued rehvid"
click at [694, 386] on div "9:29 9:29 9:29 9:29 9:29" at bounding box center [804, 273] width 1106 height 386
click at [82, 137] on div "Minu vestlused" at bounding box center [97, 135] width 60 height 12
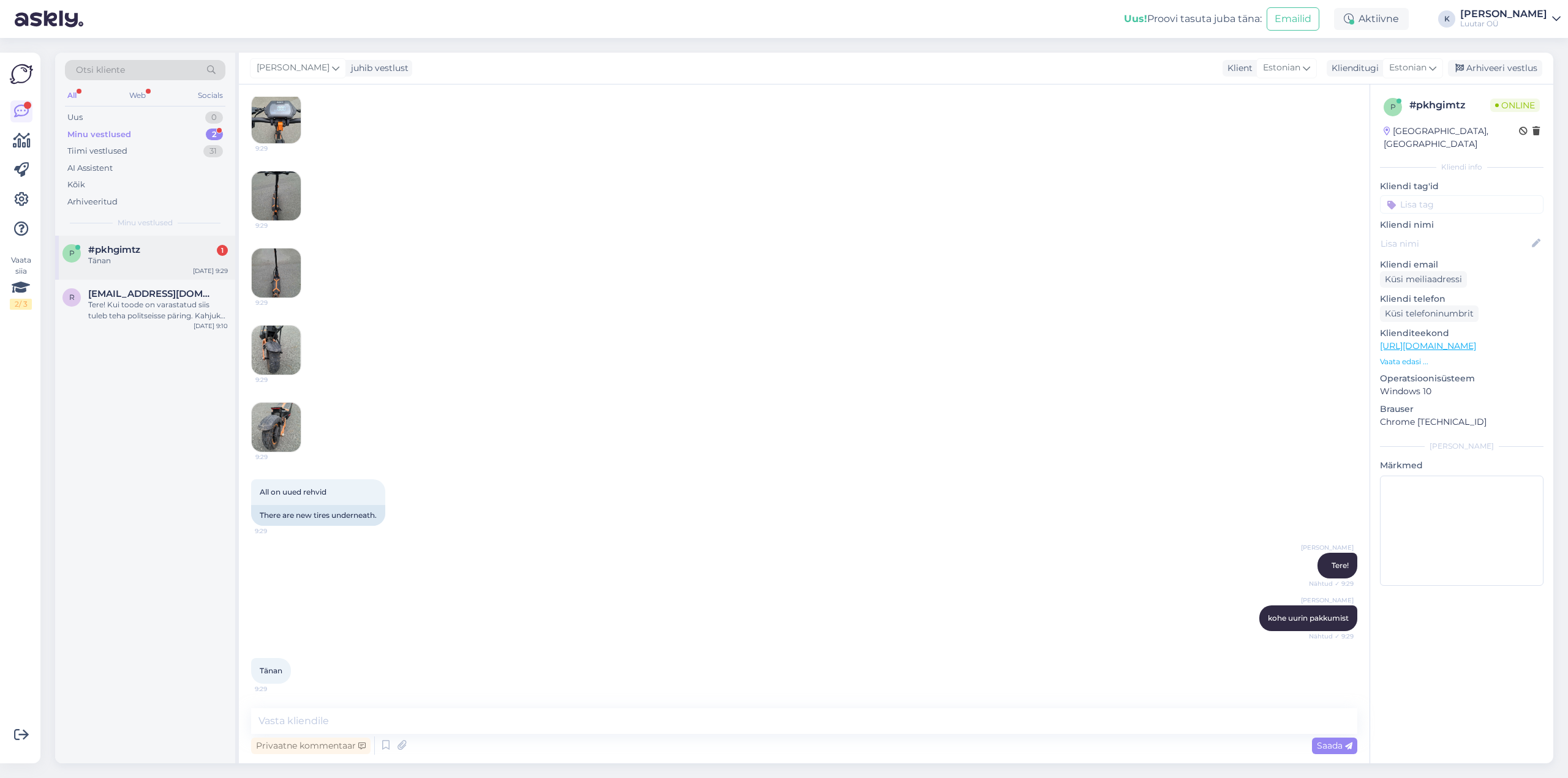
click at [98, 252] on span "#pkhgimtz" at bounding box center [114, 249] width 52 height 11
click at [499, 721] on textarea at bounding box center [804, 722] width 1106 height 26
type textarea "saame pakkuda kuni 180€"
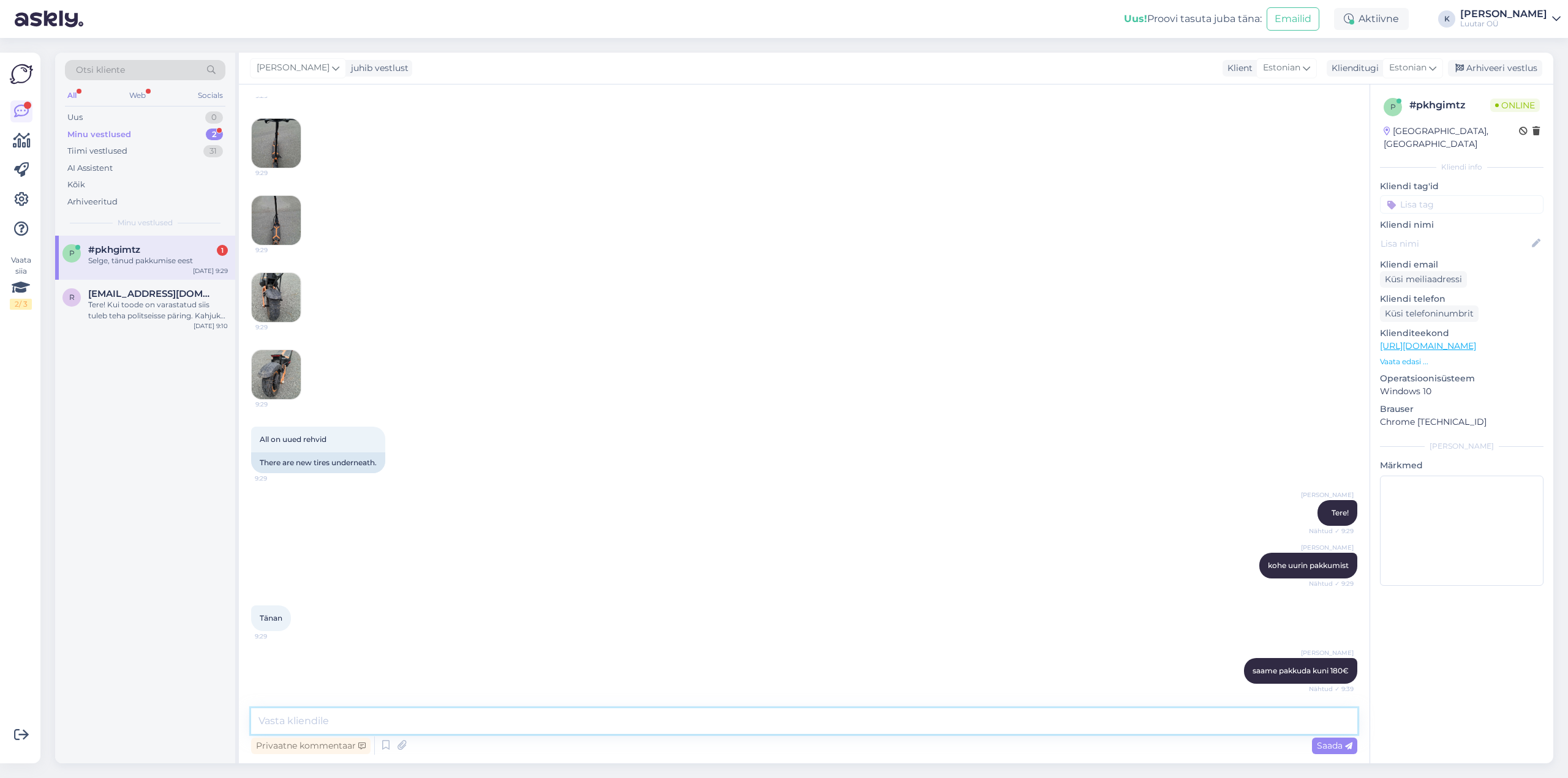
scroll to position [410, 0]
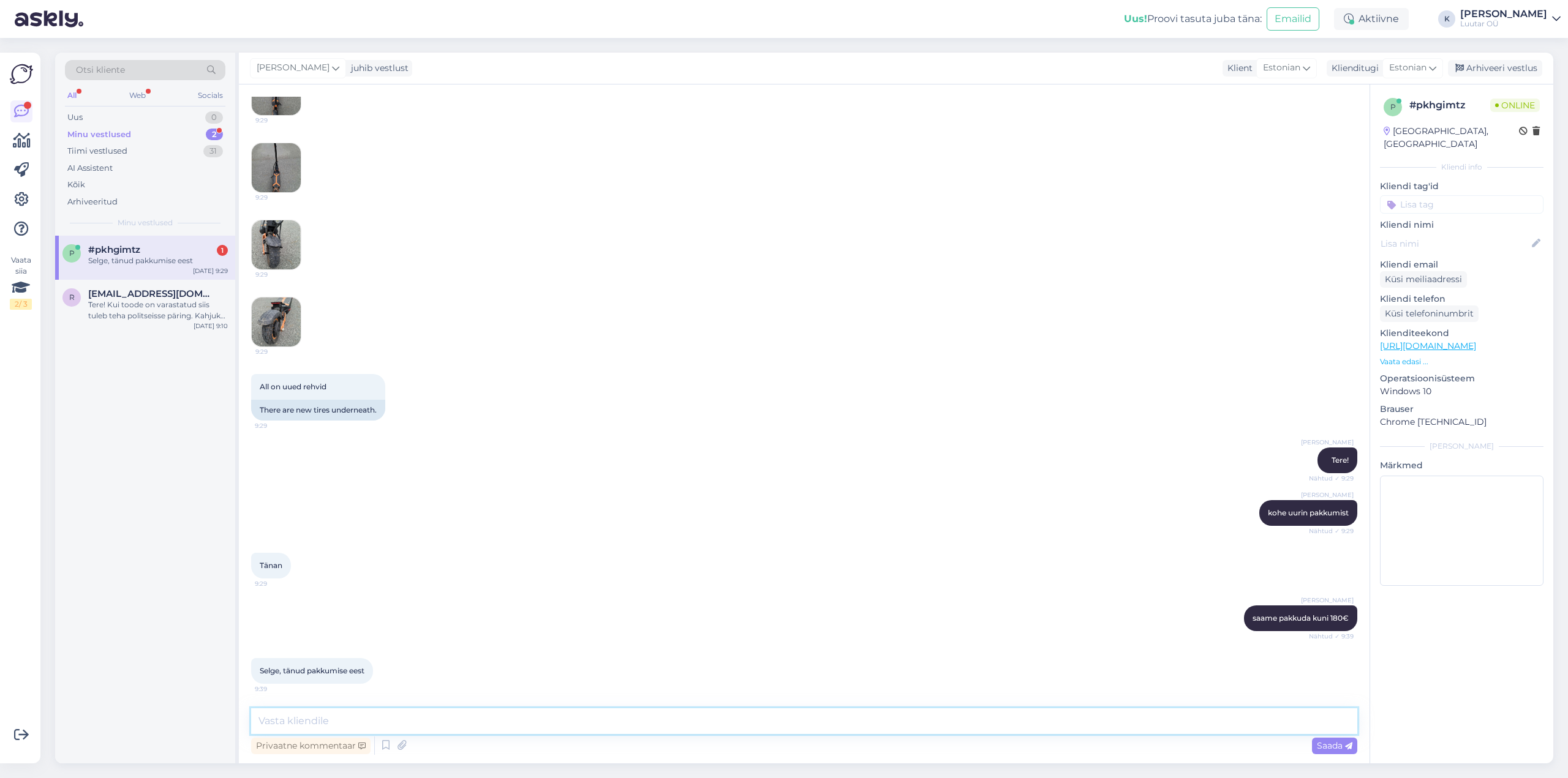
click at [480, 724] on textarea at bounding box center [804, 722] width 1106 height 26
type textarea "Palun :)"
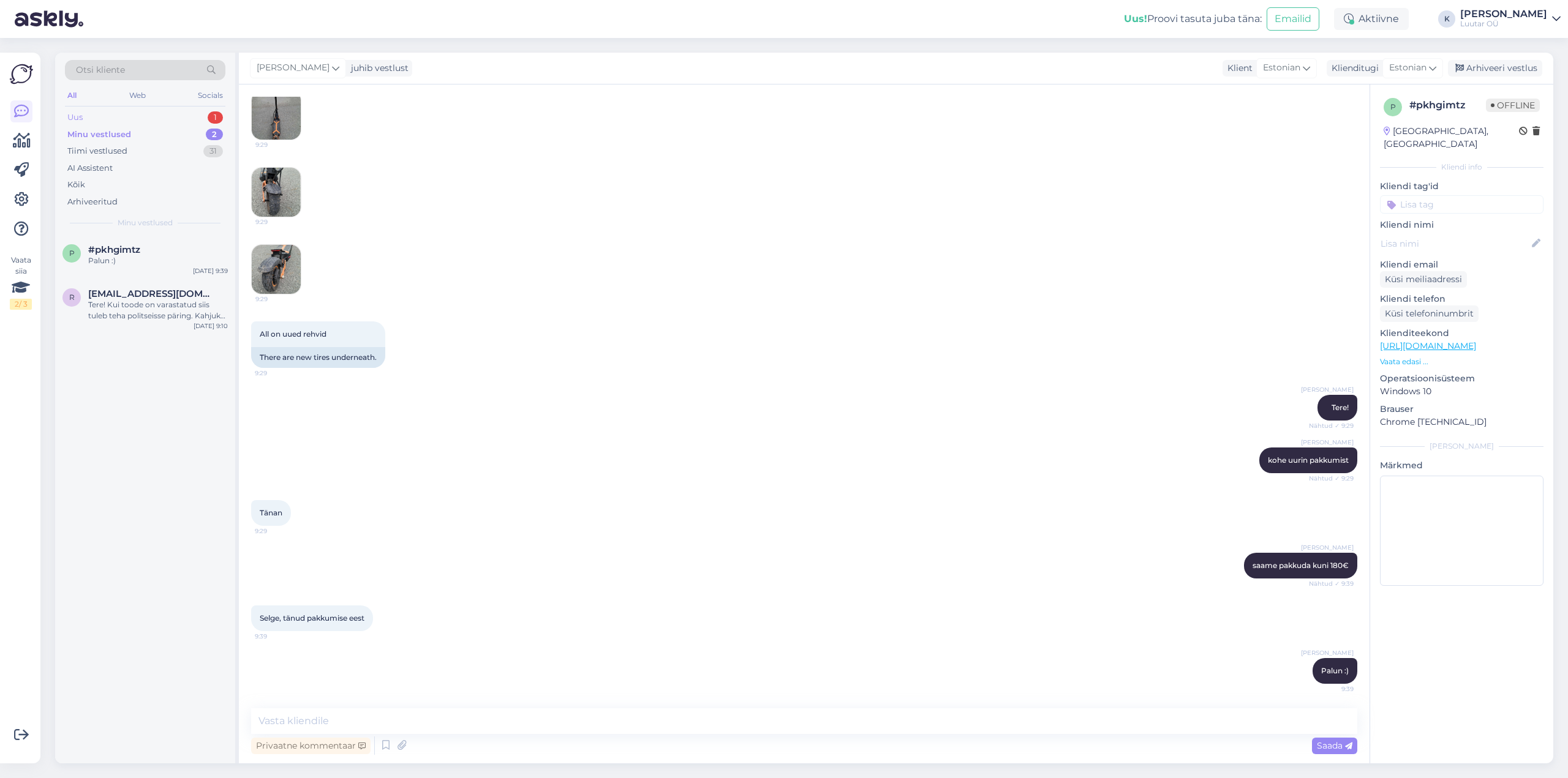
click at [82, 117] on div "Uus" at bounding box center [75, 117] width 15 height 12
click at [120, 256] on div "I am routing this question to the colleague who is responsible for this topic. …" at bounding box center [158, 266] width 140 height 22
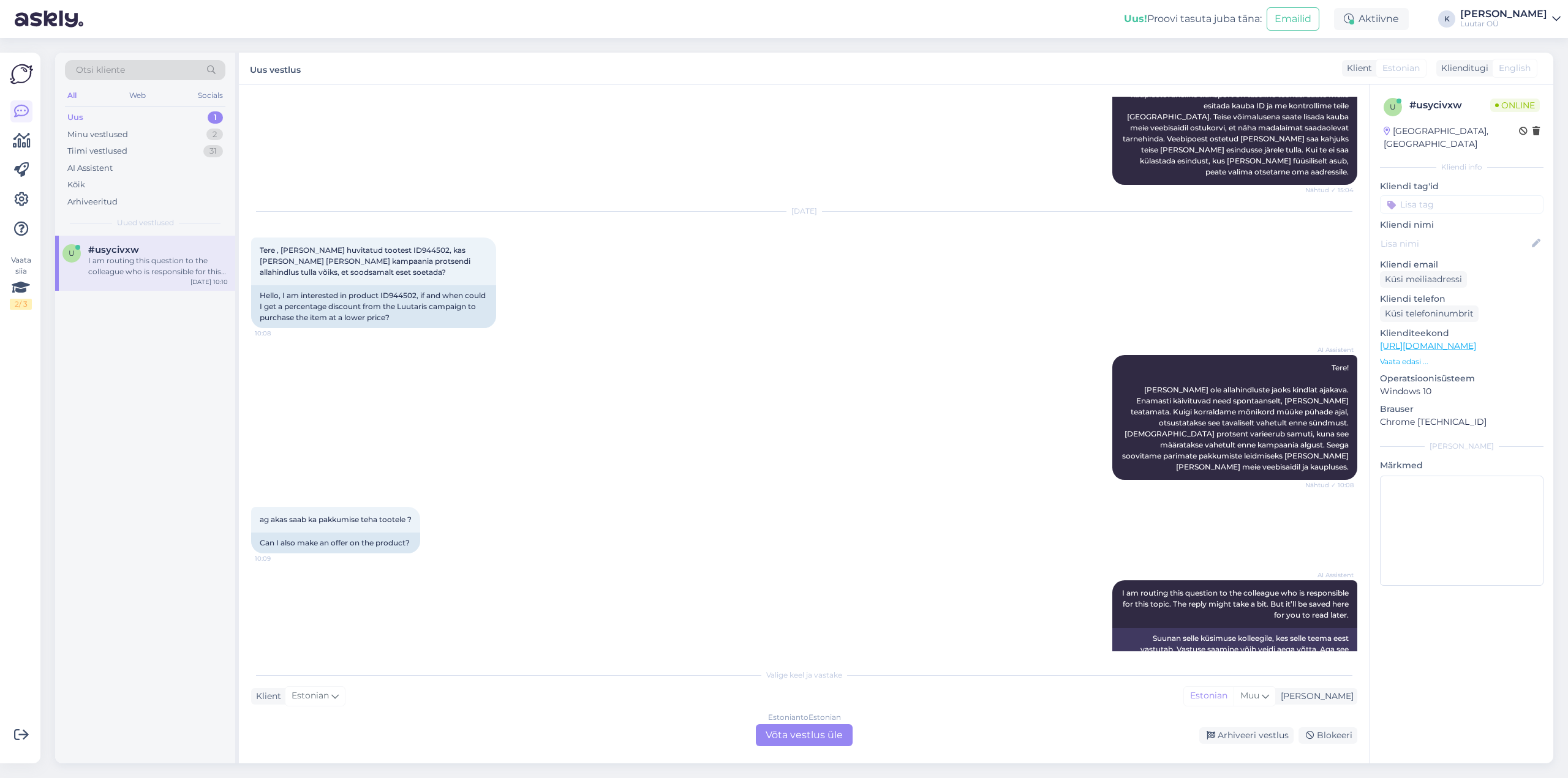
click at [800, 730] on div "Estonian to Estonian Võta vestlus üle" at bounding box center [803, 735] width 97 height 22
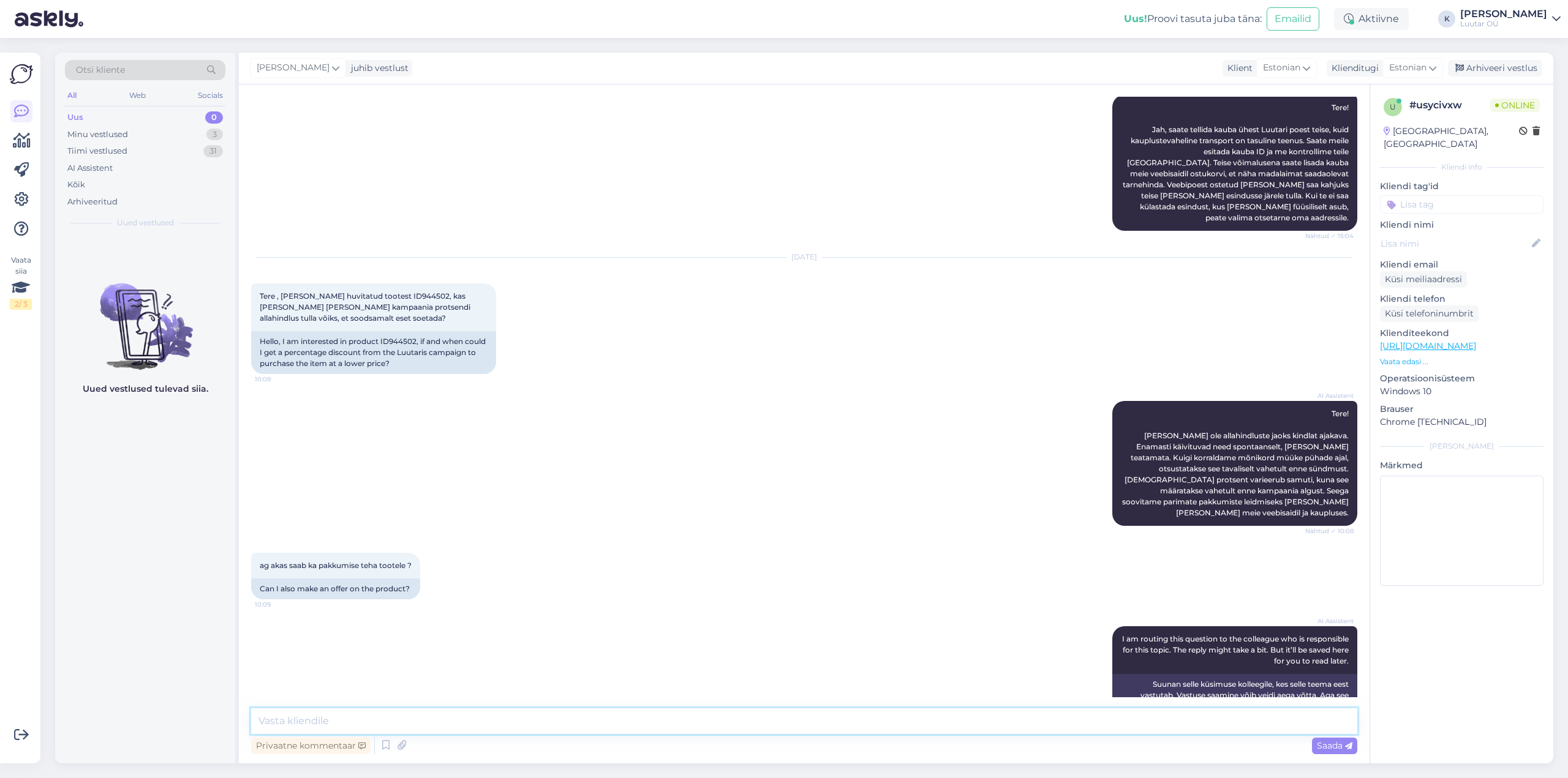
click at [752, 721] on textarea at bounding box center [804, 722] width 1106 height 26
type textarea "Tere!"
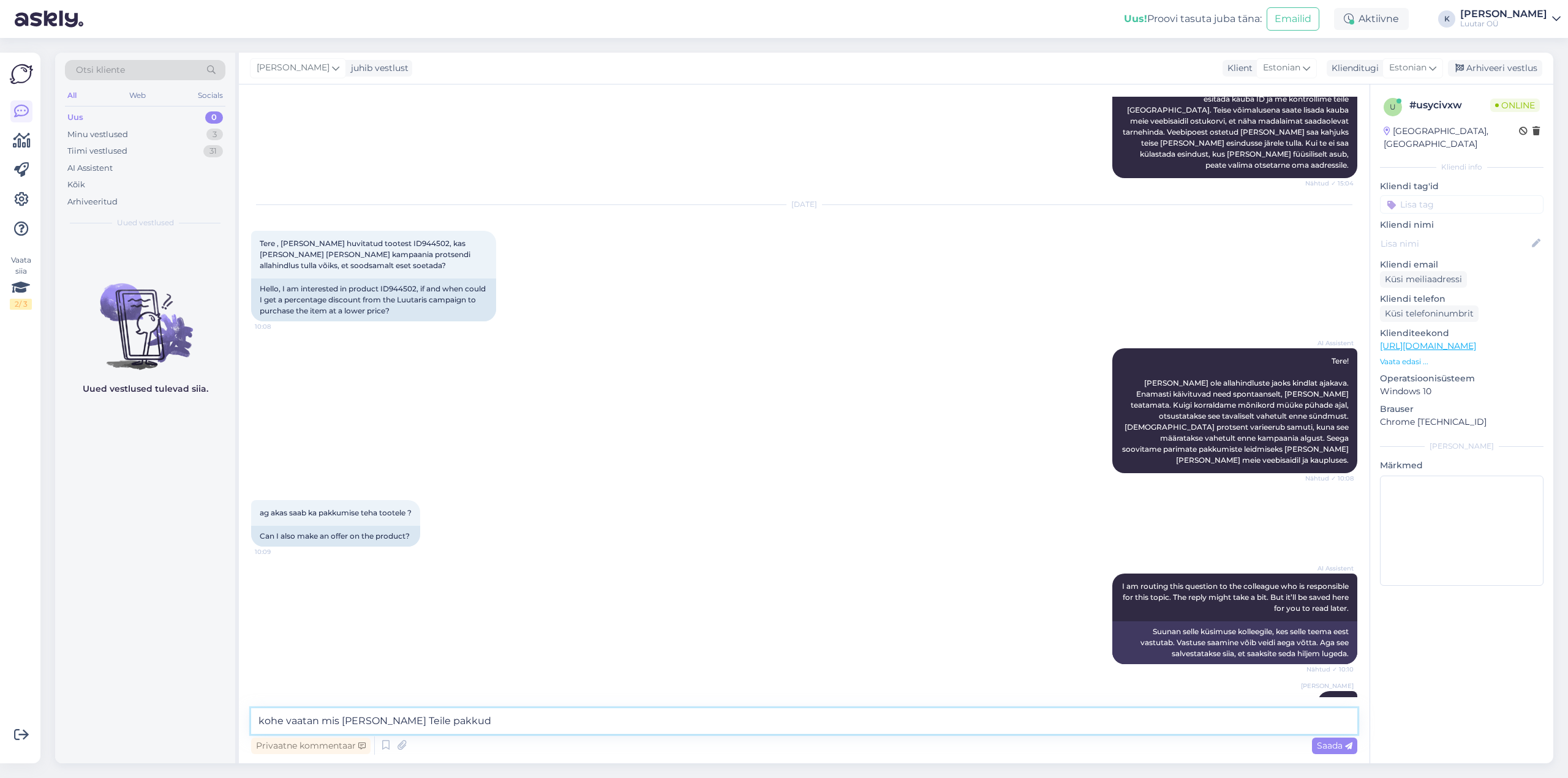
type textarea "kohe vaatan mis [PERSON_NAME] Teile [GEOGRAPHIC_DATA]"
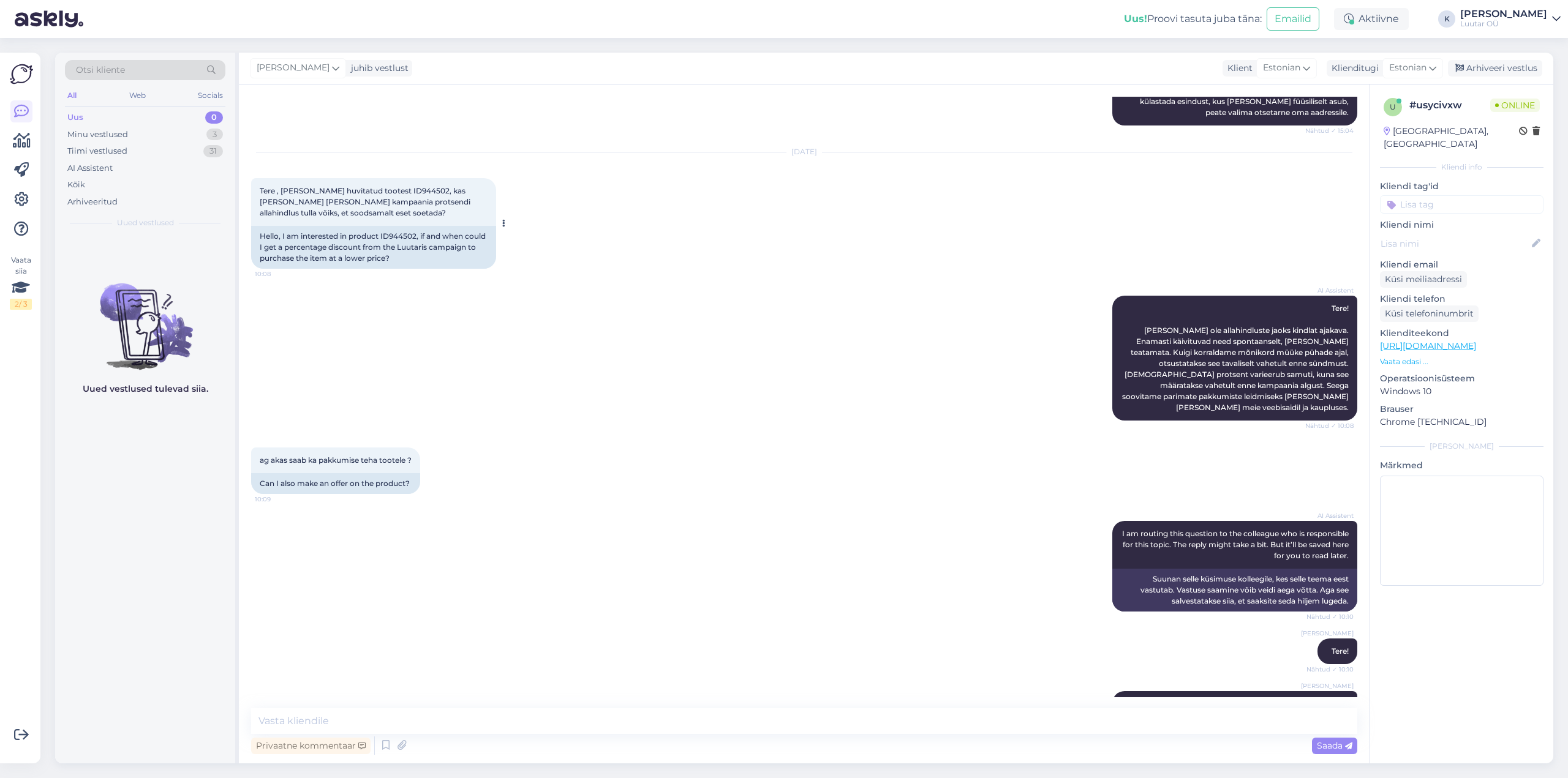
click at [386, 186] on span "Tere , [PERSON_NAME] huvitatud tootest ID944502, kas [PERSON_NAME] [PERSON_NAME…" at bounding box center [365, 201] width 213 height 31
copy span "ID944502"
click at [625, 716] on textarea at bounding box center [804, 722] width 1106 height 26
type textarea "saame pakkuda hinna 108€"
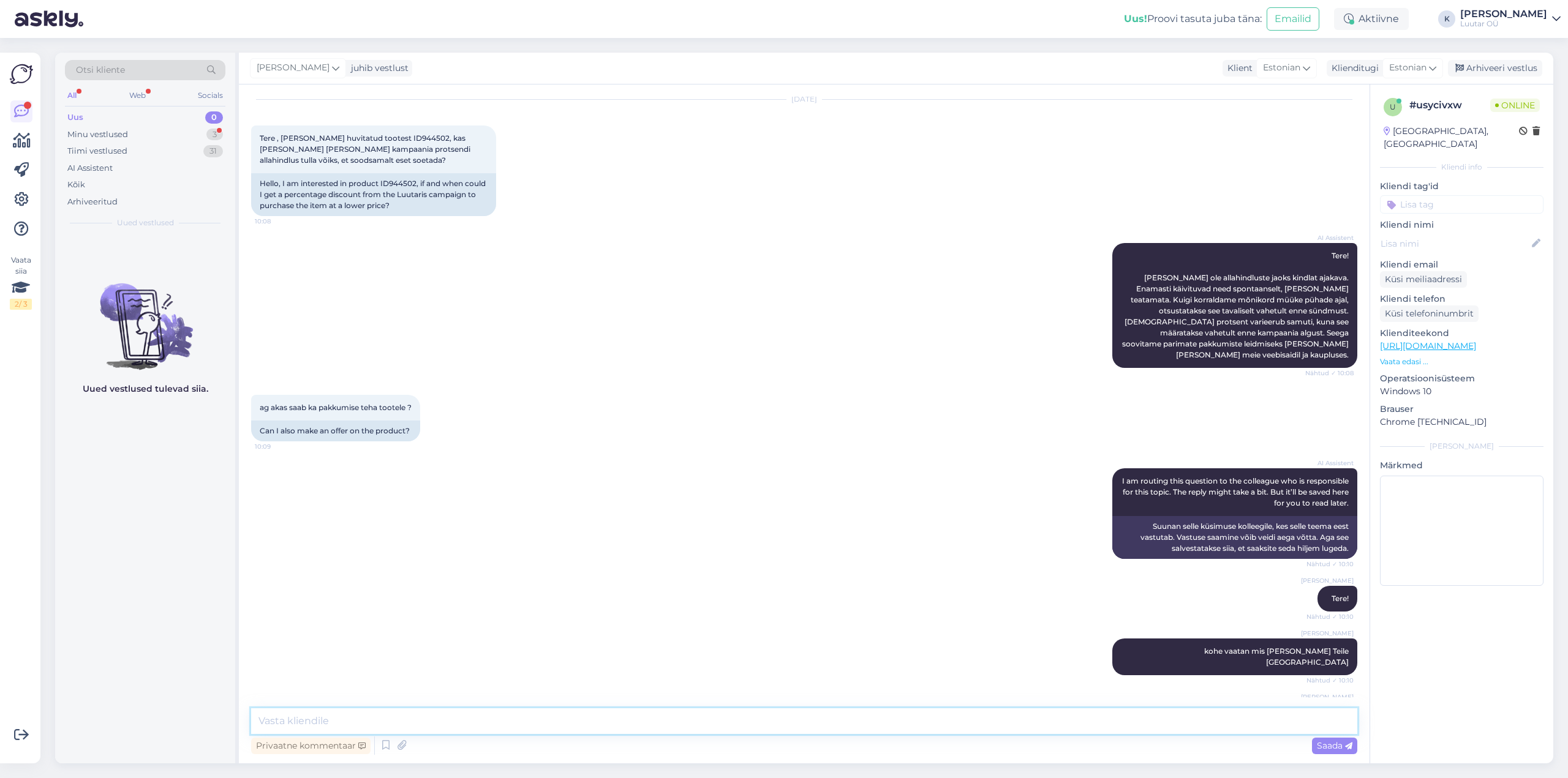
scroll to position [384, 0]
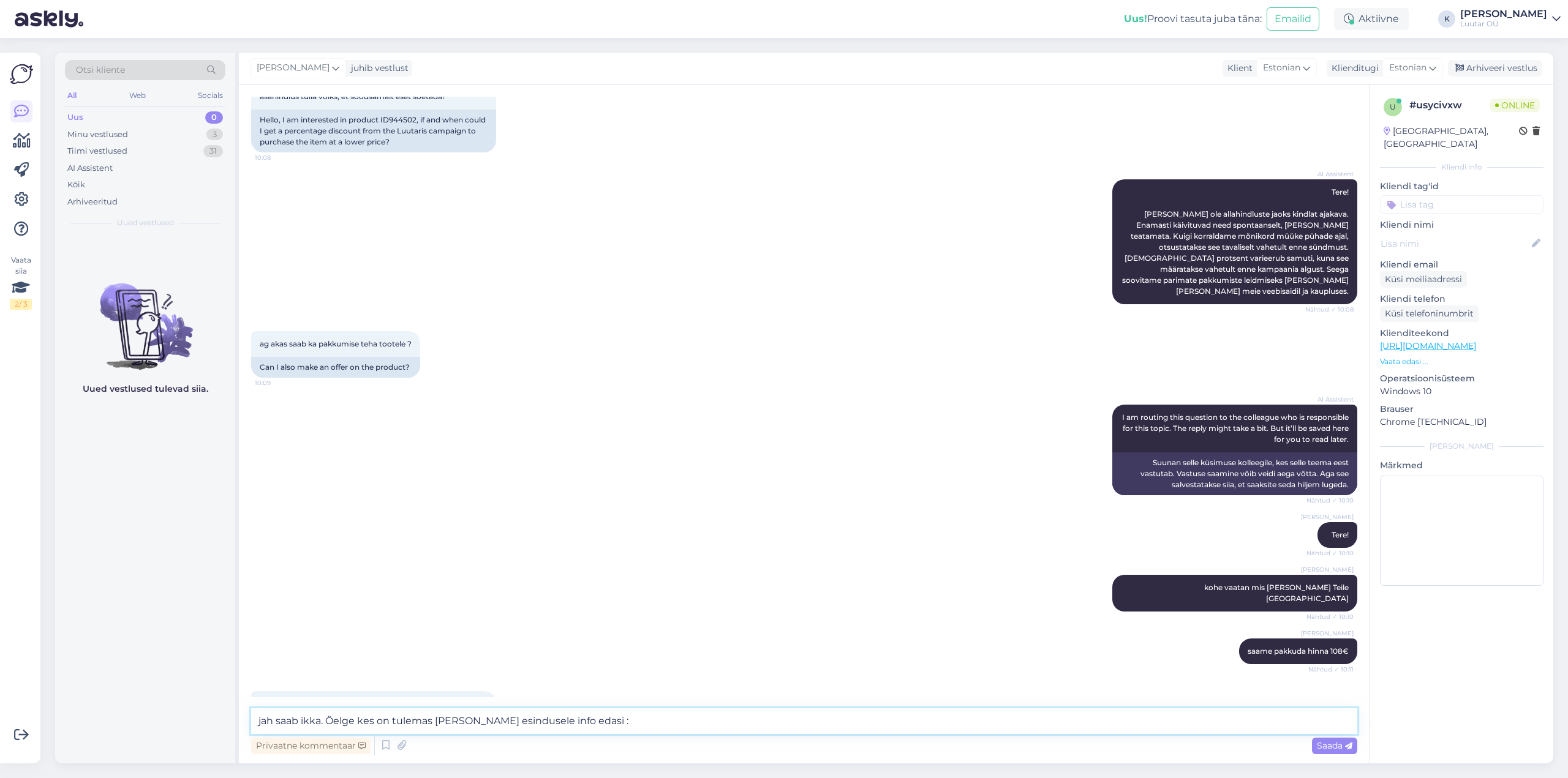
type textarea "jah saab ikka. Öelge kes on tulemas [PERSON_NAME] esindusele info edasi :)"
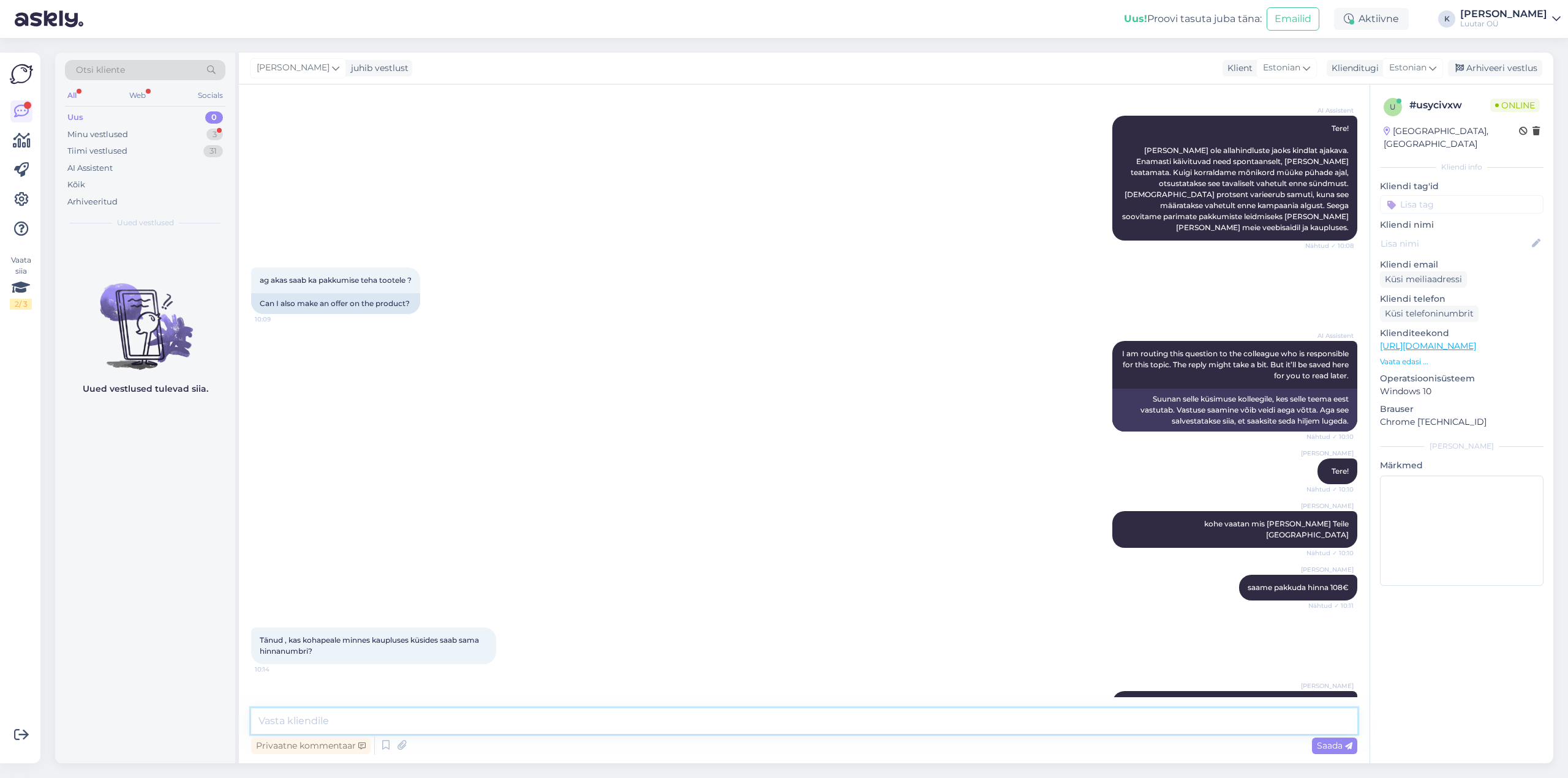
scroll to position [511, 0]
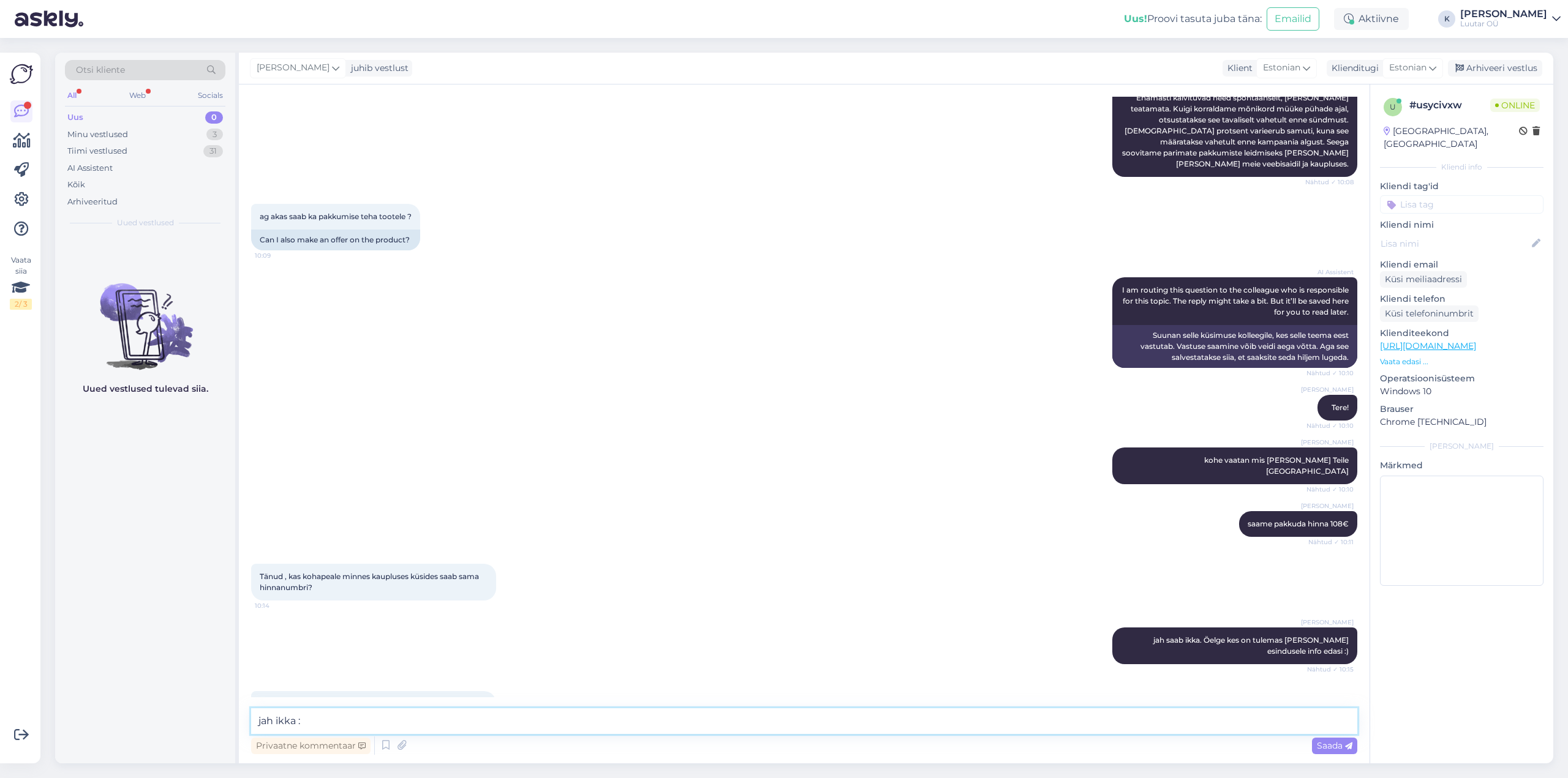
type textarea "jah ikka :)"
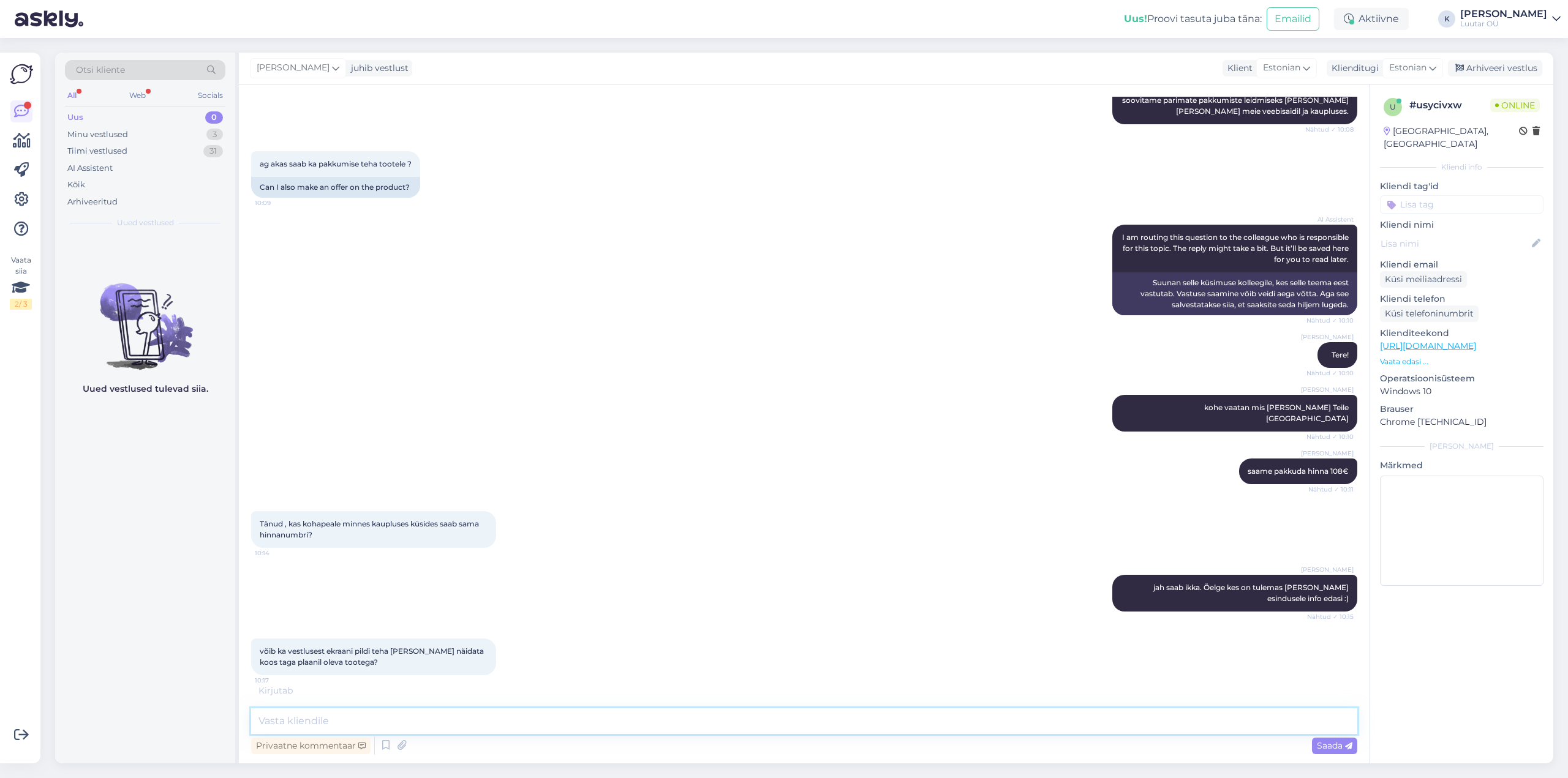
scroll to position [616, 0]
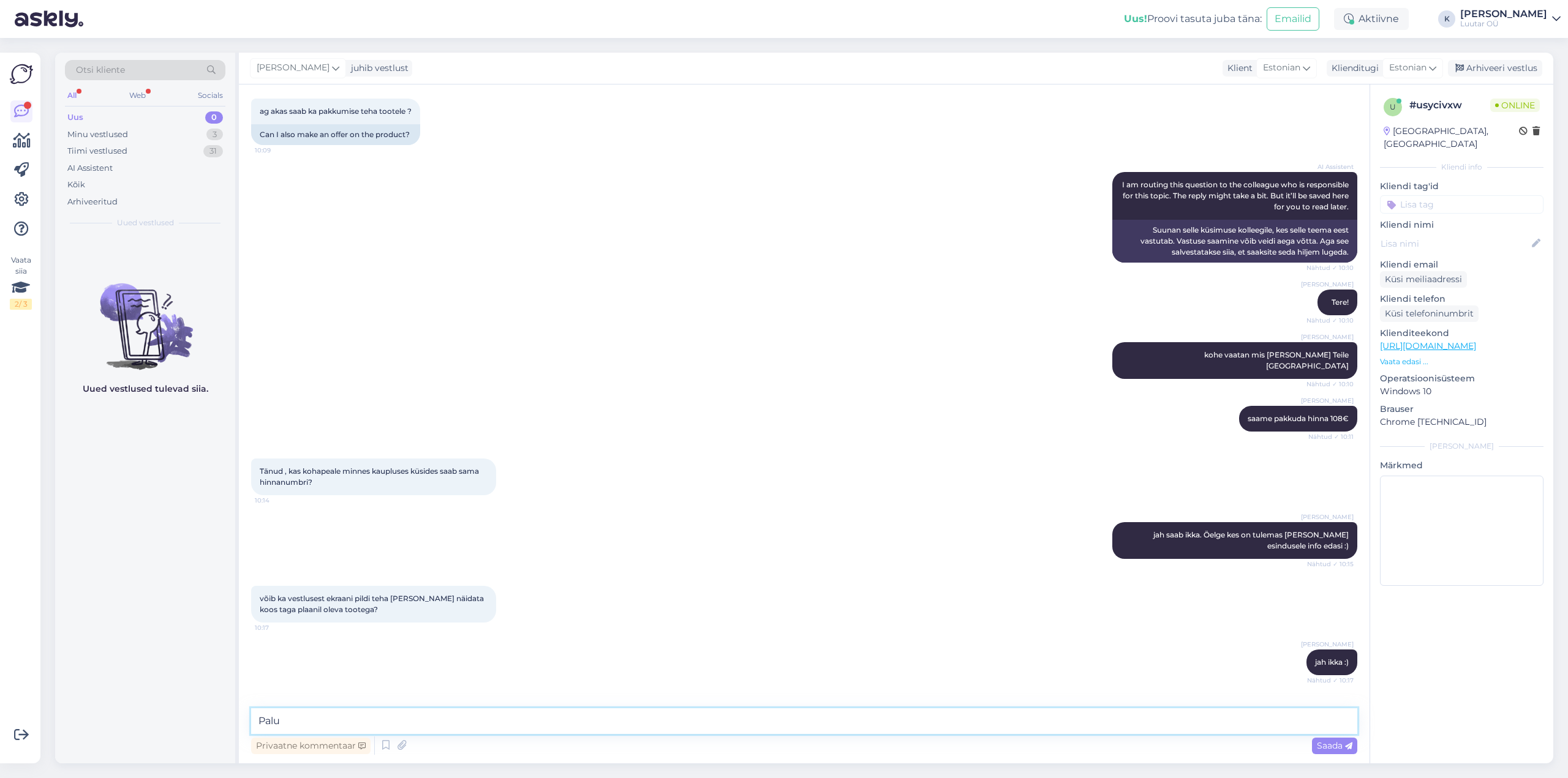
type textarea "Palun"
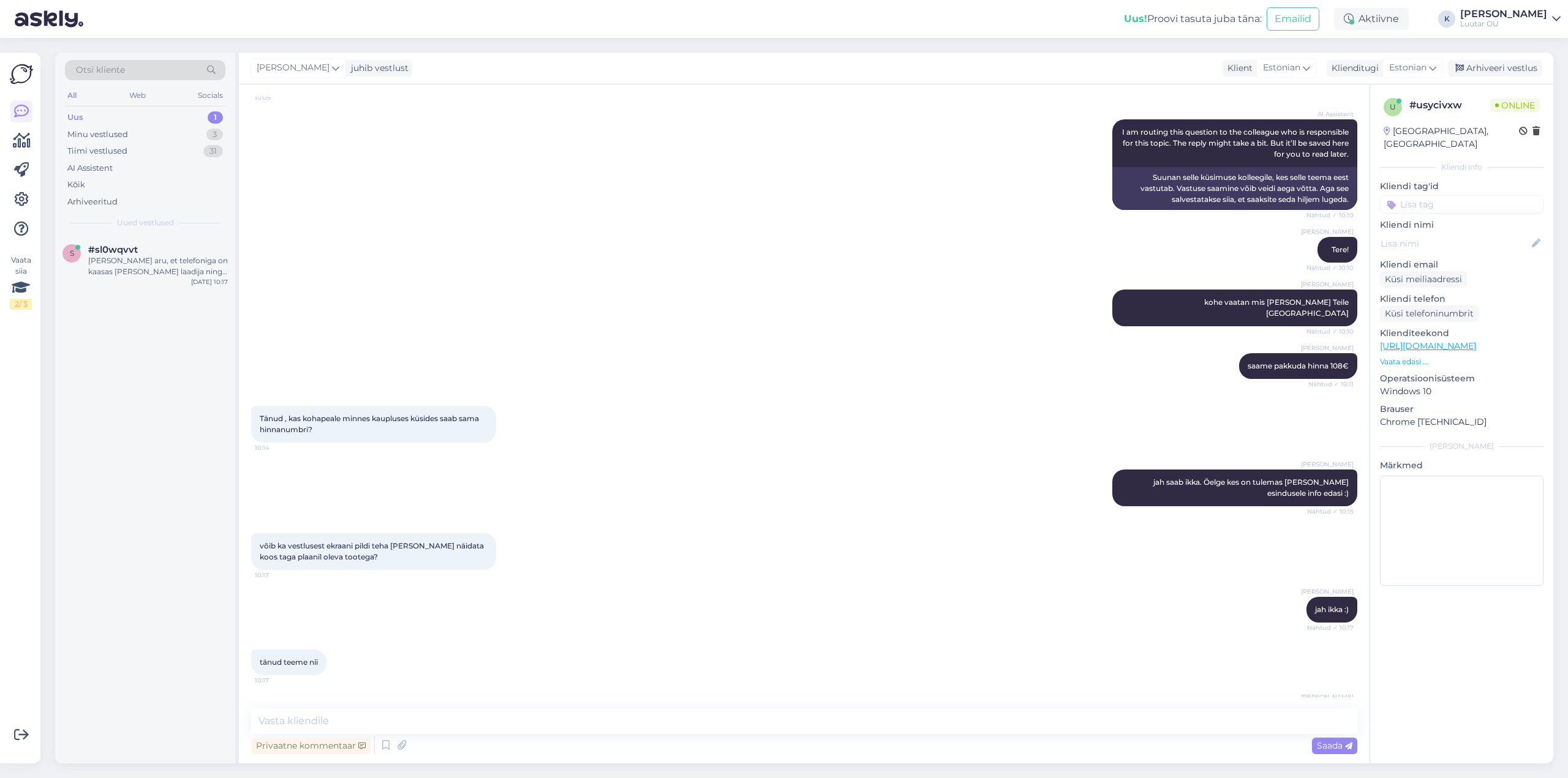
click at [95, 111] on div "Uus 1" at bounding box center [145, 117] width 160 height 17
click at [135, 255] on span "#sl0wqvvt" at bounding box center [113, 249] width 50 height 11
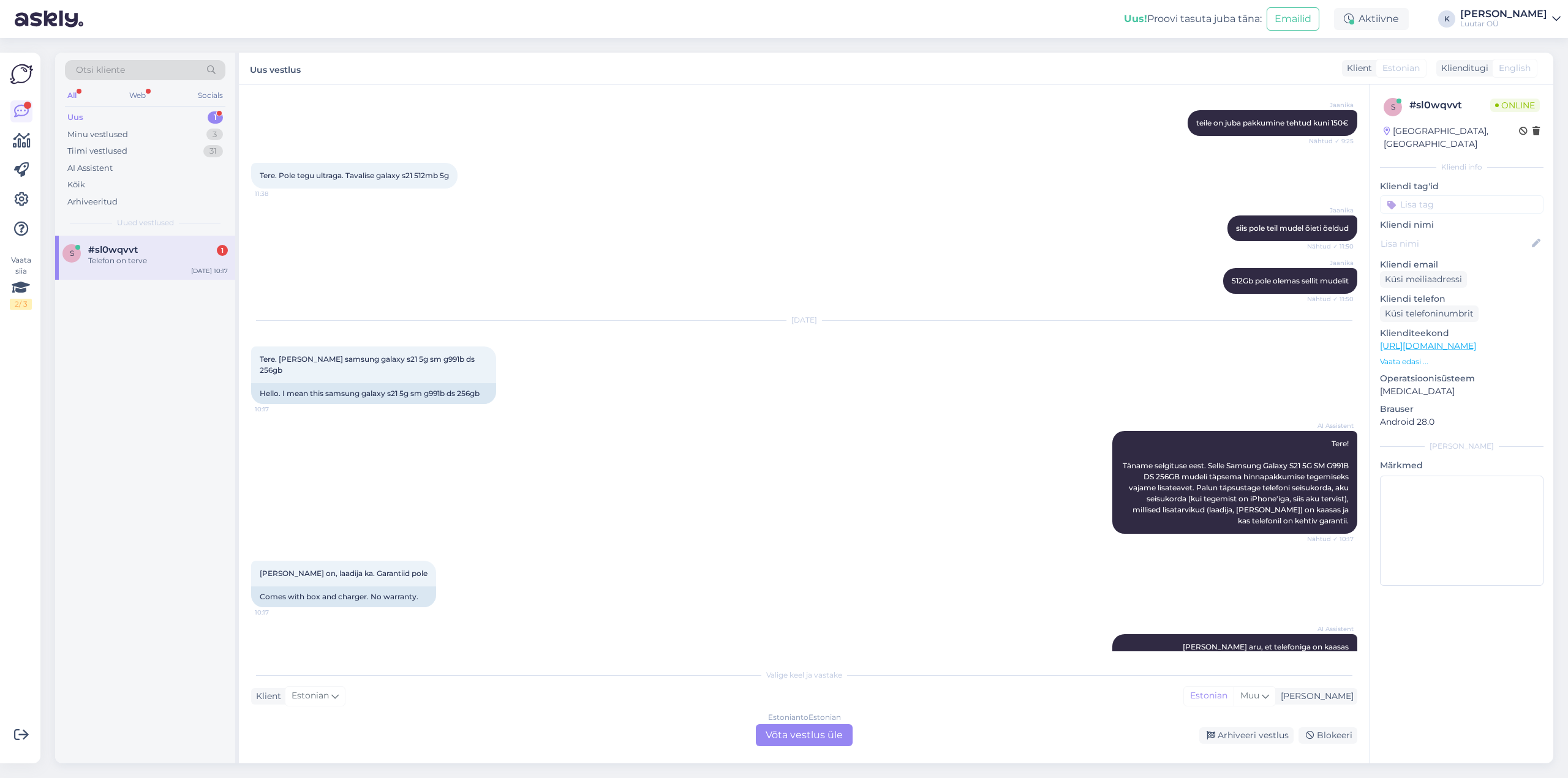
scroll to position [1351, 0]
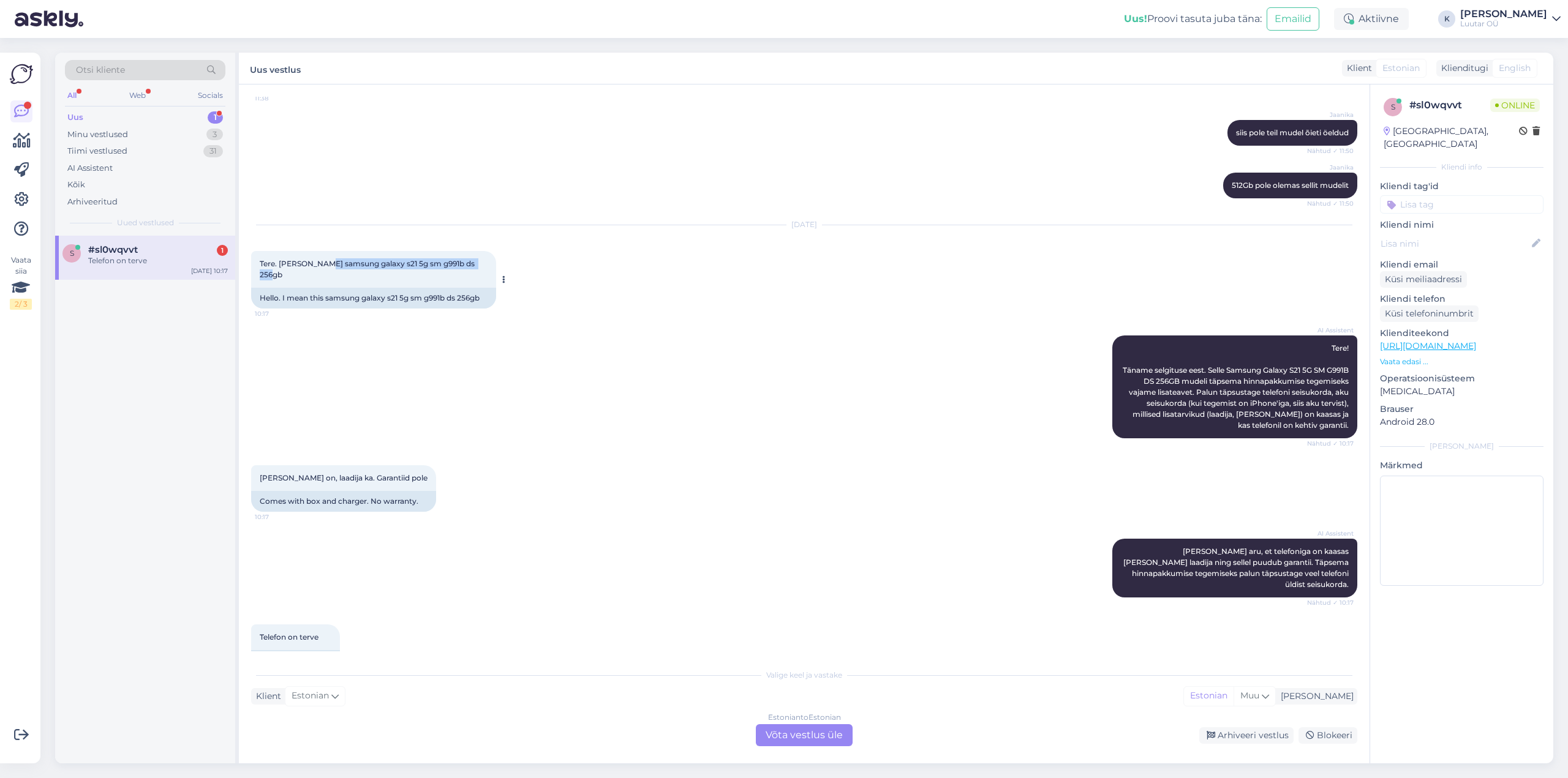
drag, startPoint x: 326, startPoint y: 252, endPoint x: 485, endPoint y: 254, distance: 159.0
click at [485, 254] on div "Tere. [PERSON_NAME] samsung galaxy s21 5g sm g991b ds 256gb 10:17" at bounding box center [373, 269] width 245 height 37
copy span "samsung galaxy s21 5g sm g991b ds 256gb"
drag, startPoint x: 259, startPoint y: 454, endPoint x: 392, endPoint y: 458, distance: 133.1
click at [392, 465] on div "[PERSON_NAME] on, laadija ka. Garantiid pole 10:17" at bounding box center [343, 478] width 185 height 26
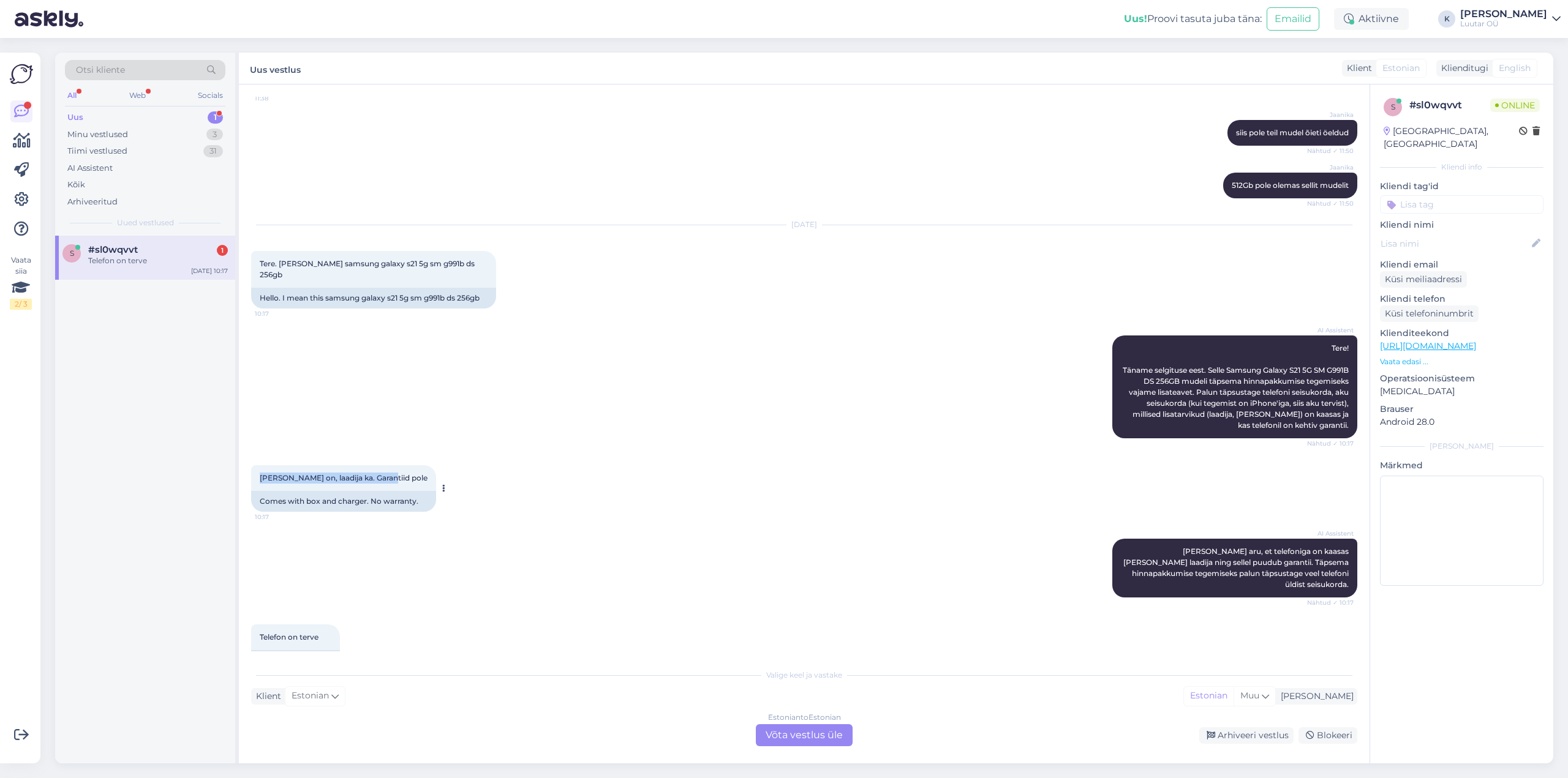
copy span "[PERSON_NAME] on, laadija ka. Garantiid pole"
click at [656, 416] on div "AI Assistent Tere! Täname selgituse eest. Selle Samsung Galaxy S21 5G SM G991B …" at bounding box center [804, 387] width 1106 height 130
click at [800, 737] on div "Estonian to Estonian Võta vestlus üle" at bounding box center [803, 735] width 97 height 22
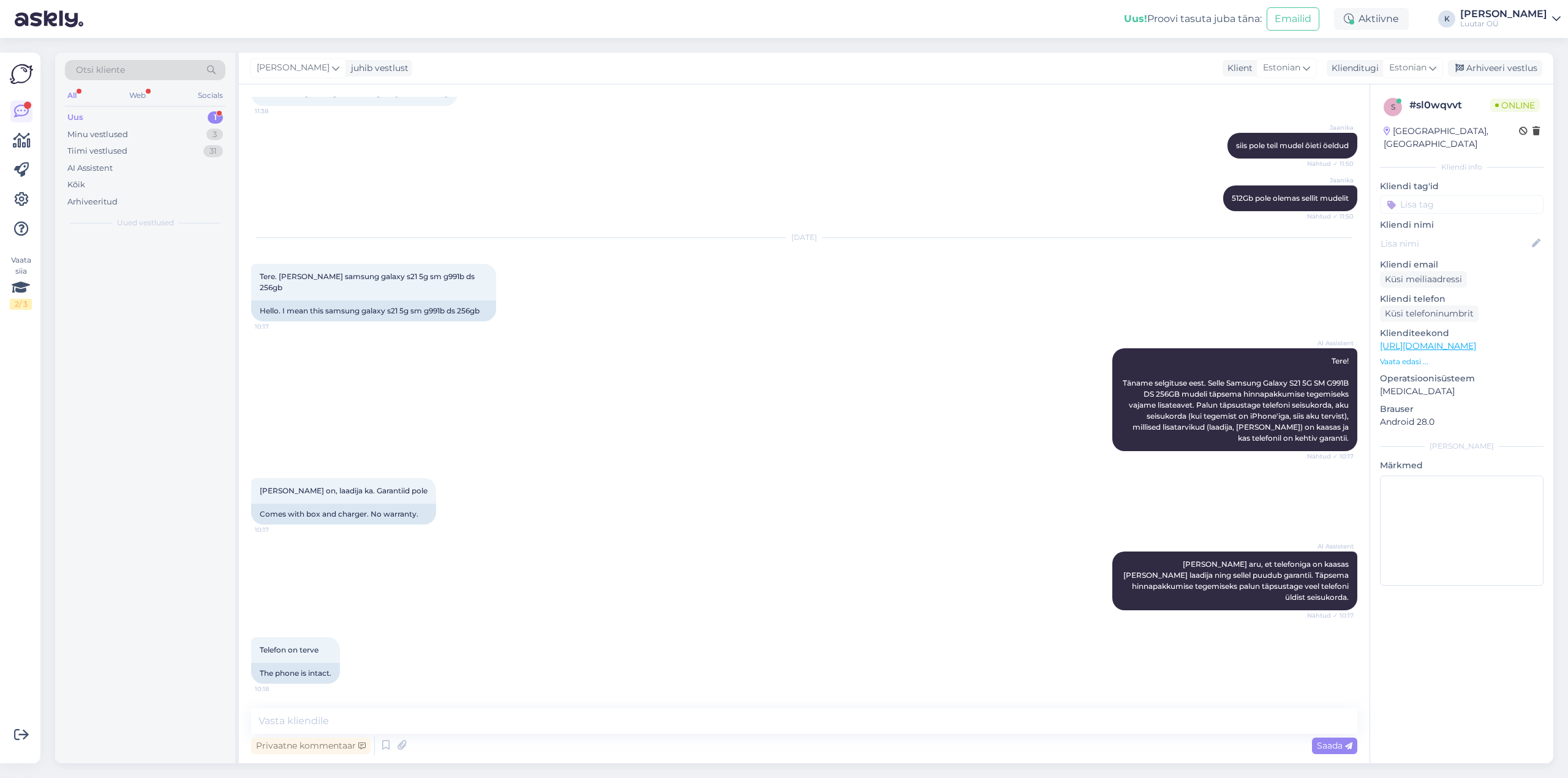
scroll to position [1304, 0]
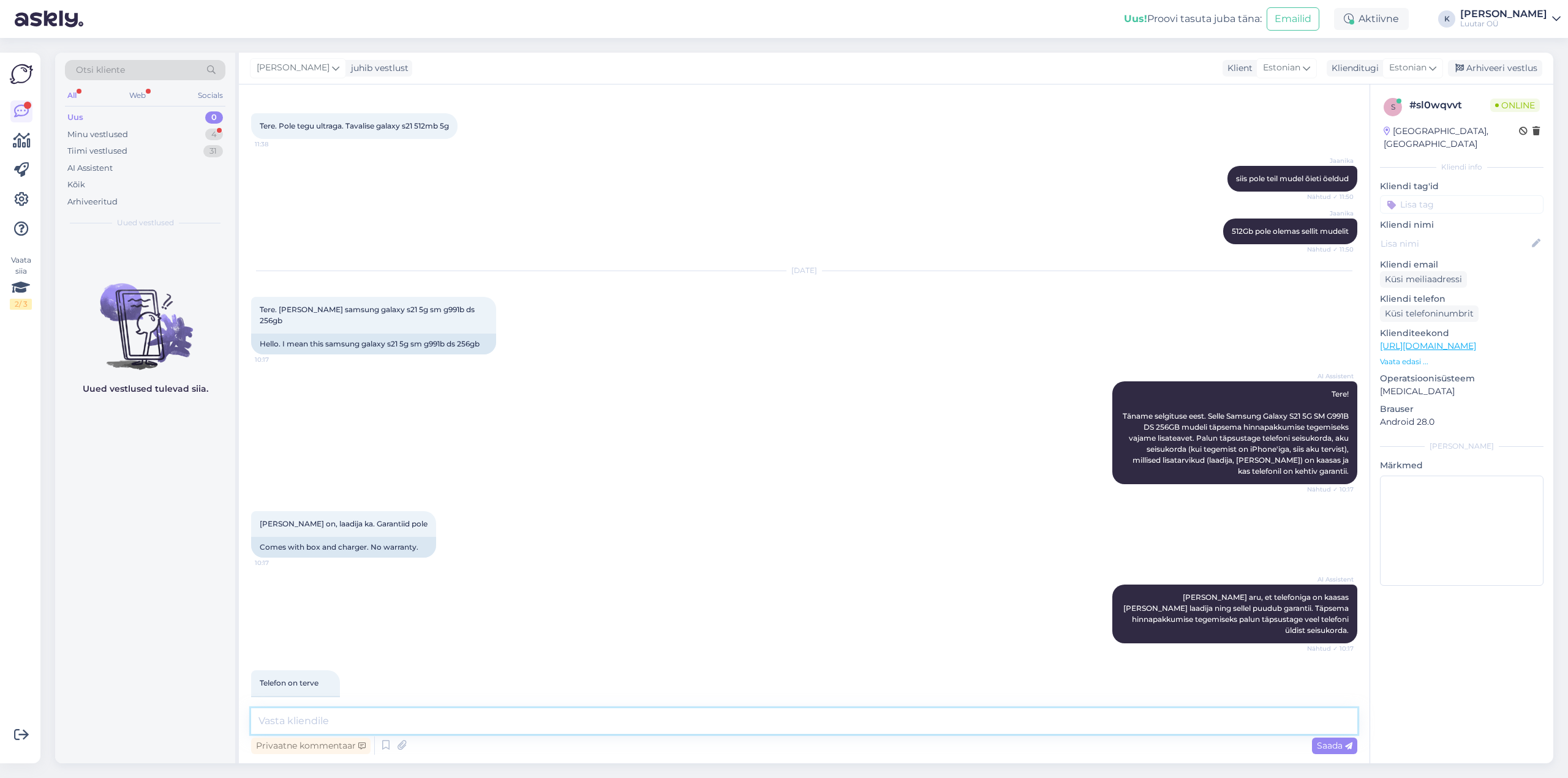
click at [631, 719] on textarea at bounding box center [804, 722] width 1106 height 26
type textarea "Tere!"
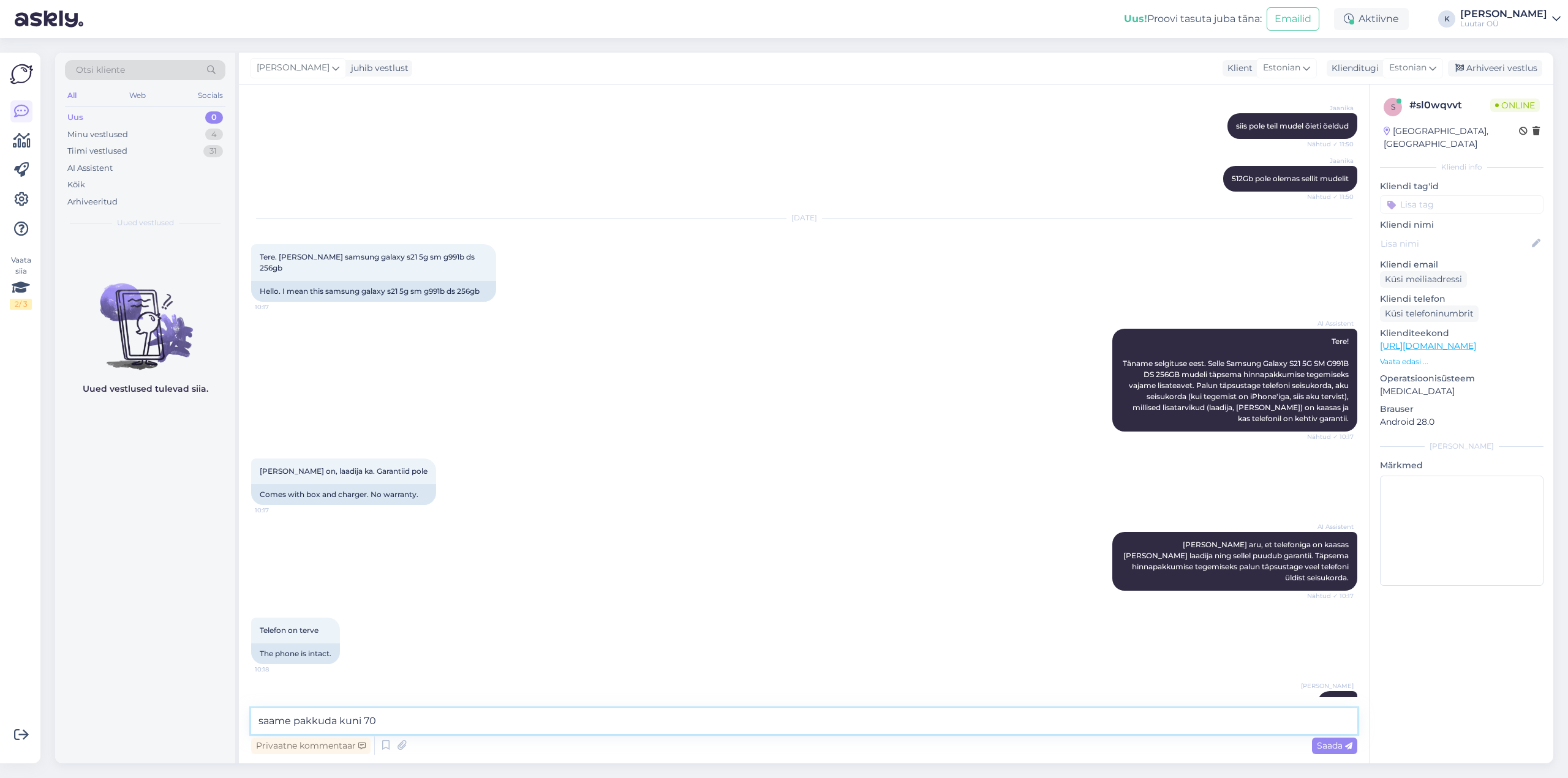
type textarea "saame pakkuda kuni 70€"
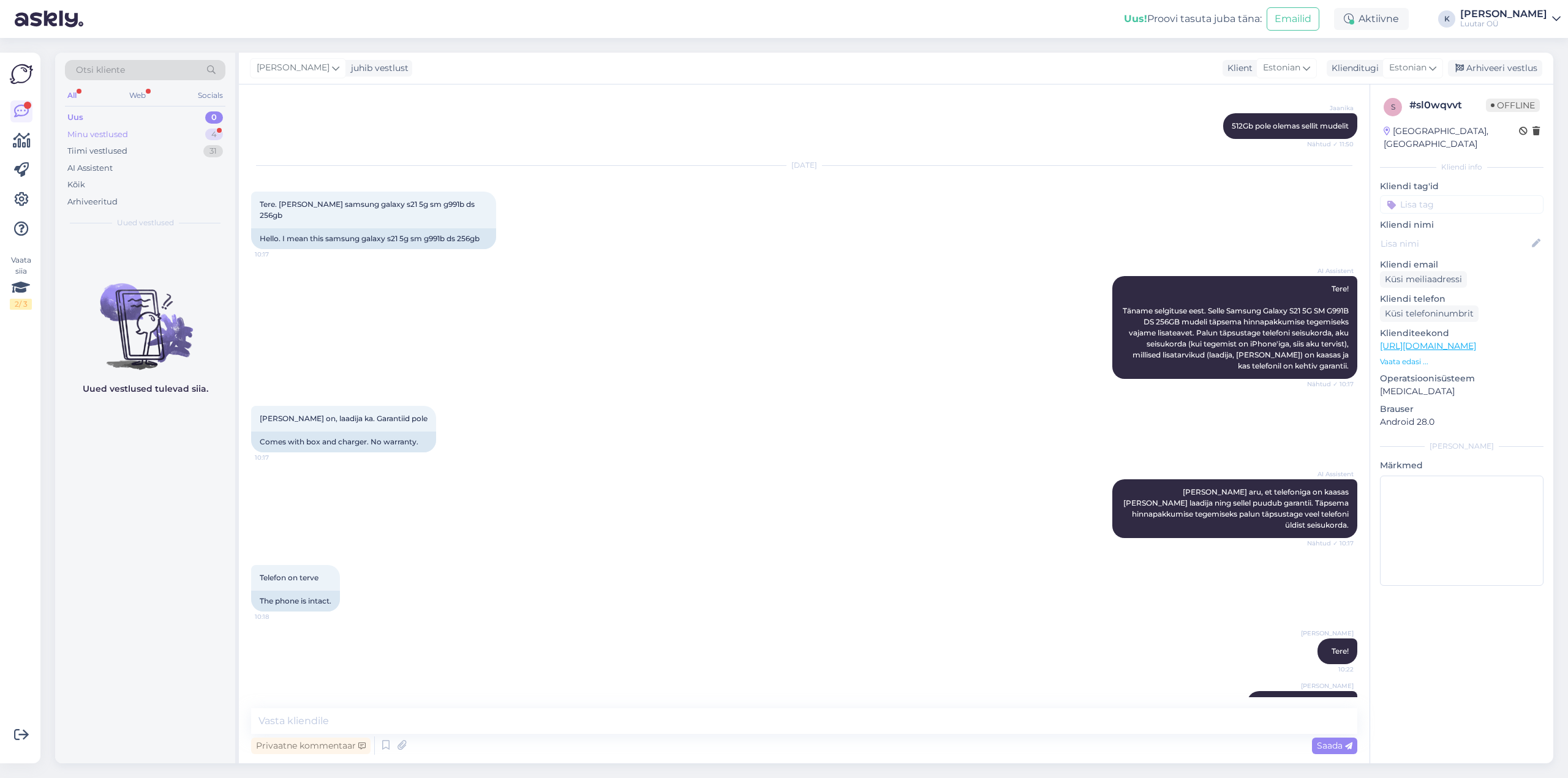
click at [93, 130] on div "Minu vestlused" at bounding box center [97, 135] width 60 height 12
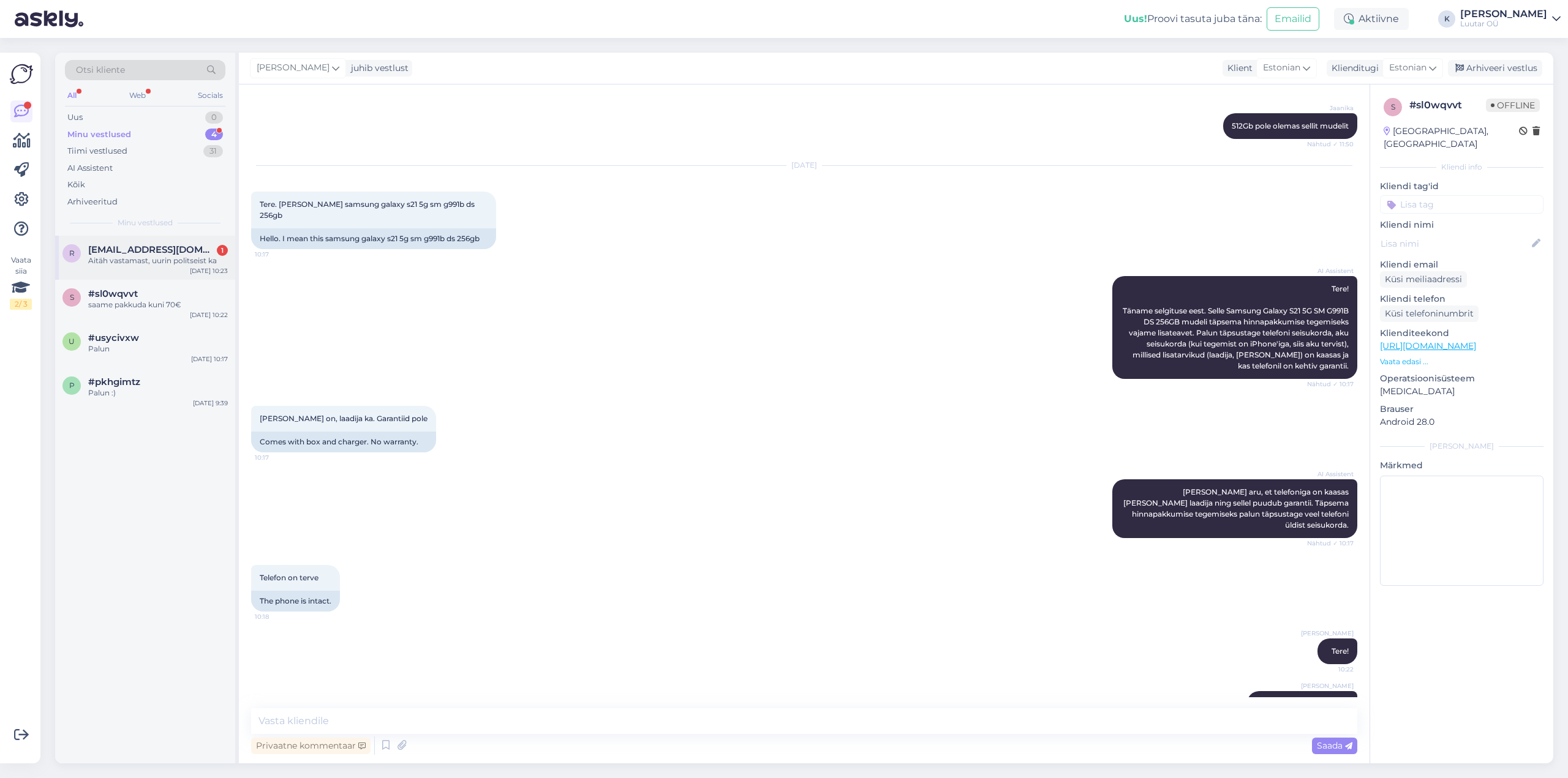
click at [145, 258] on div "Aitäh vastamast, uurin politseist ka" at bounding box center [158, 261] width 140 height 11
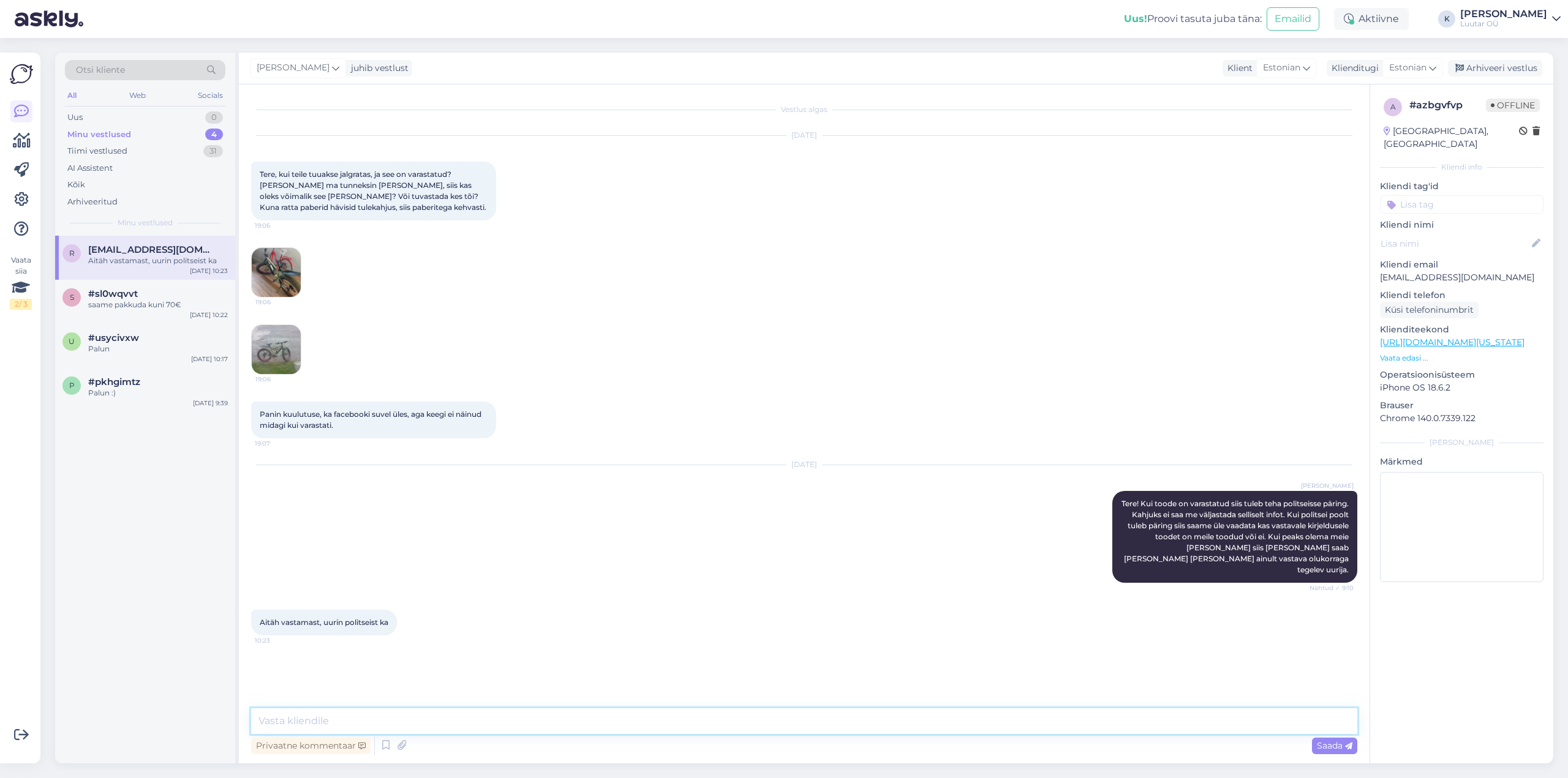
click at [414, 725] on textarea at bounding box center [804, 722] width 1106 height 26
